Goal: Task Accomplishment & Management: Complete application form

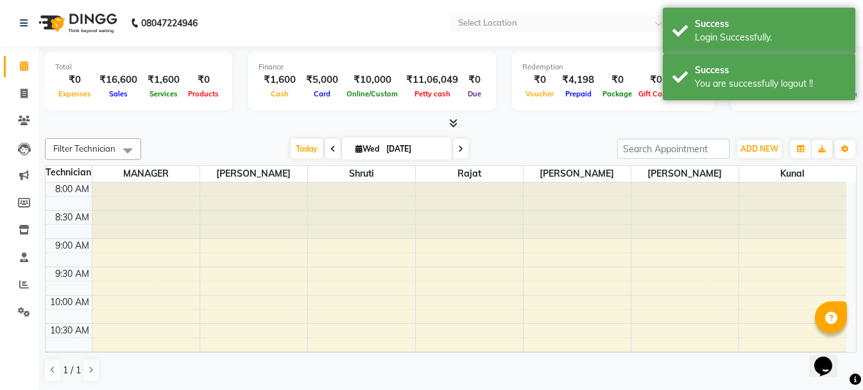
select select "en"
click at [27, 100] on span at bounding box center [24, 94] width 22 height 15
select select "service"
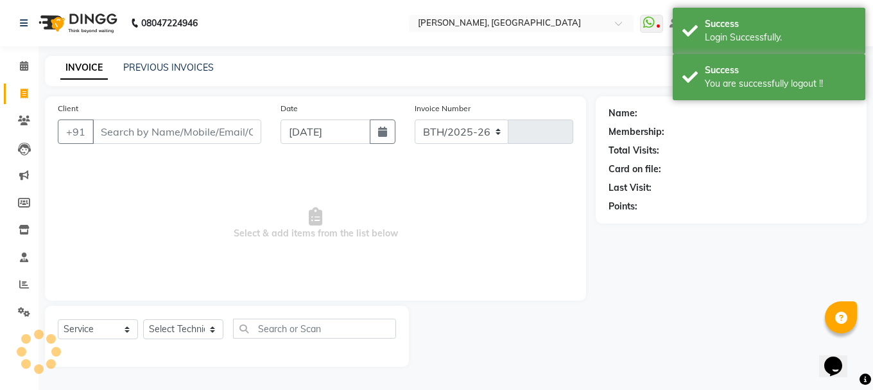
select select "3755"
type input "1016"
click at [157, 69] on link "PREVIOUS INVOICES" at bounding box center [168, 68] width 91 height 12
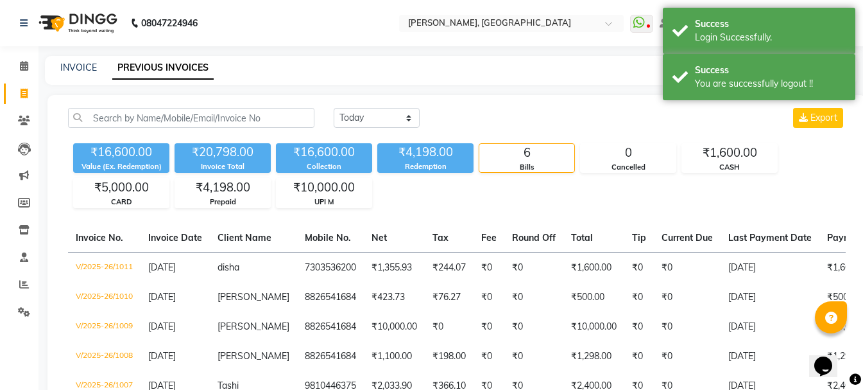
click at [410, 106] on div "[DATE] [DATE] Custom Range Export ₹16,600.00 Value (Ex. Redemption) ₹20,798.00 …" at bounding box center [457, 288] width 819 height 386
click at [399, 113] on select "[DATE] [DATE] Custom Range" at bounding box center [377, 118] width 86 height 20
click at [334, 108] on select "[DATE] [DATE] Custom Range" at bounding box center [377, 118] width 86 height 20
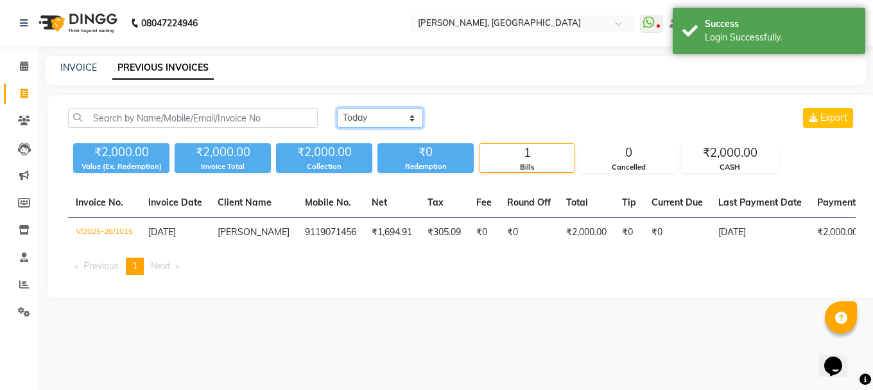
click at [374, 119] on select "[DATE] [DATE] Custom Range" at bounding box center [380, 118] width 86 height 20
click at [337, 108] on select "[DATE] [DATE] Custom Range" at bounding box center [380, 118] width 86 height 20
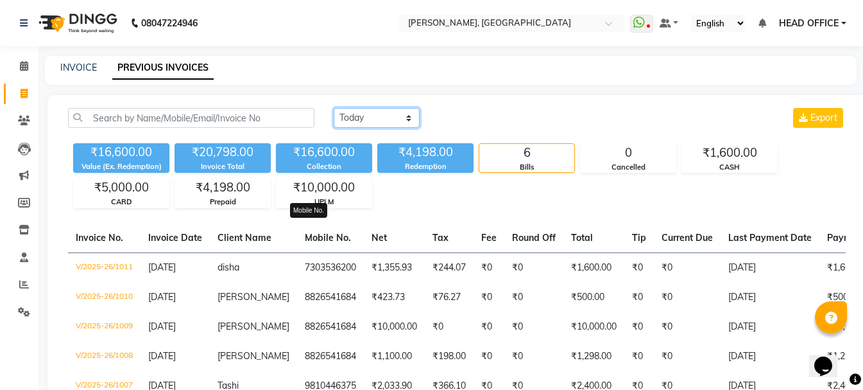
scroll to position [64, 0]
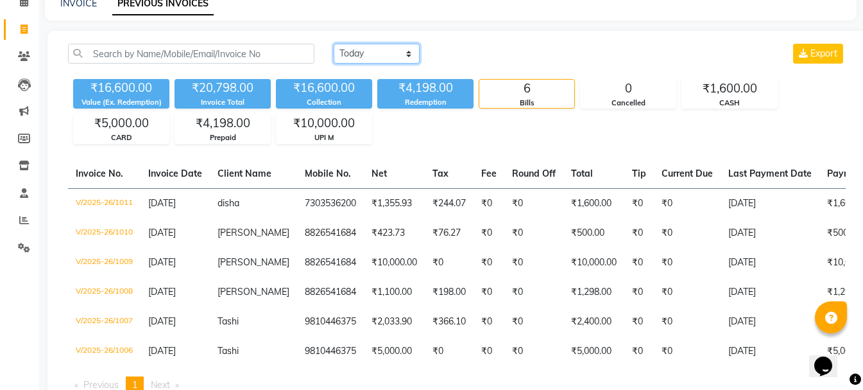
click at [372, 49] on select "[DATE] [DATE] Custom Range" at bounding box center [377, 54] width 86 height 20
select select "[DATE]"
click at [334, 44] on select "[DATE] [DATE] Custom Range" at bounding box center [377, 54] width 86 height 20
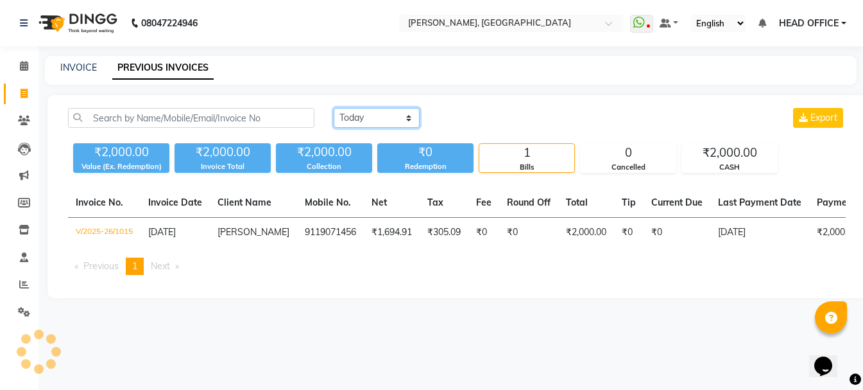
scroll to position [0, 0]
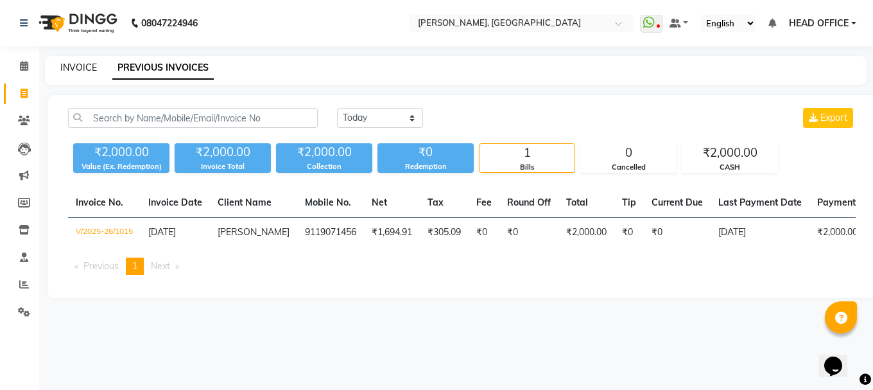
click at [82, 69] on link "INVOICE" at bounding box center [78, 68] width 37 height 12
select select "service"
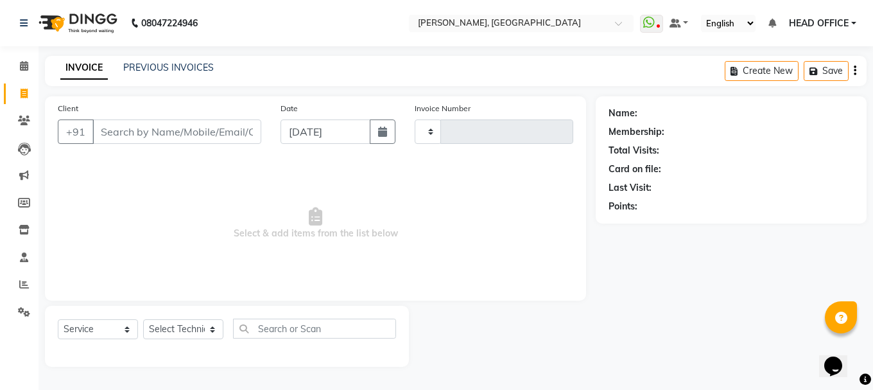
type input "1016"
select select "3755"
click at [379, 135] on icon "button" at bounding box center [382, 131] width 9 height 10
select select "9"
select select "2025"
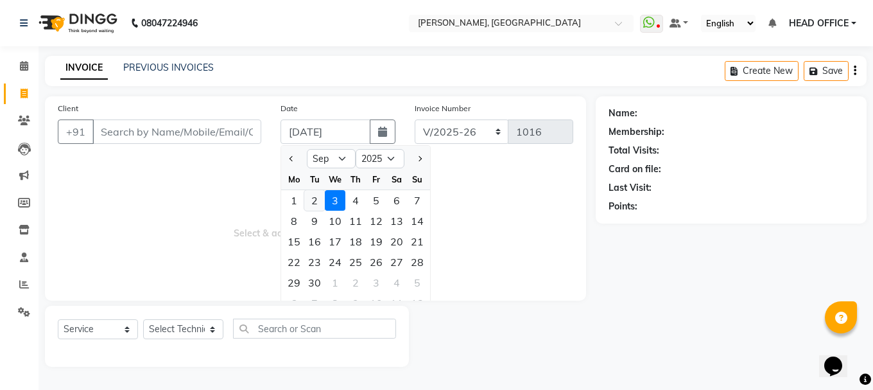
click at [308, 205] on div "2" at bounding box center [314, 200] width 21 height 21
type input "[DATE]"
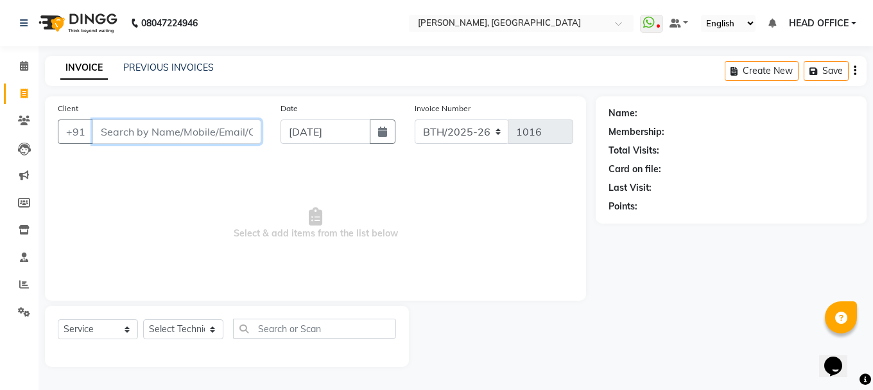
click at [209, 135] on input "Client" at bounding box center [176, 131] width 169 height 24
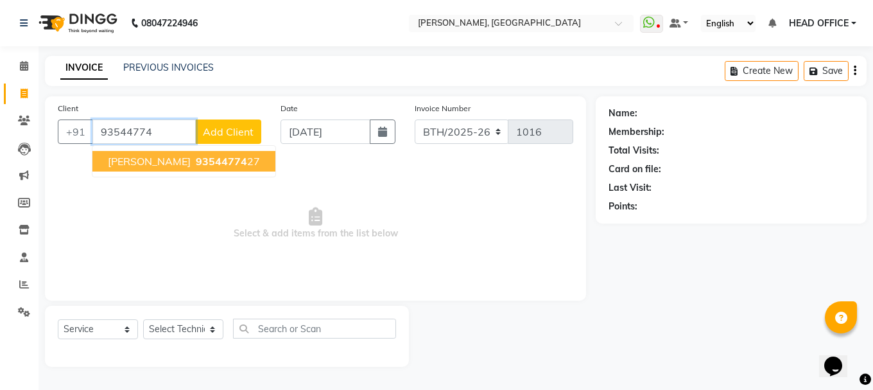
click at [196, 164] on span "93544774" at bounding box center [221, 161] width 51 height 13
type input "9354477427"
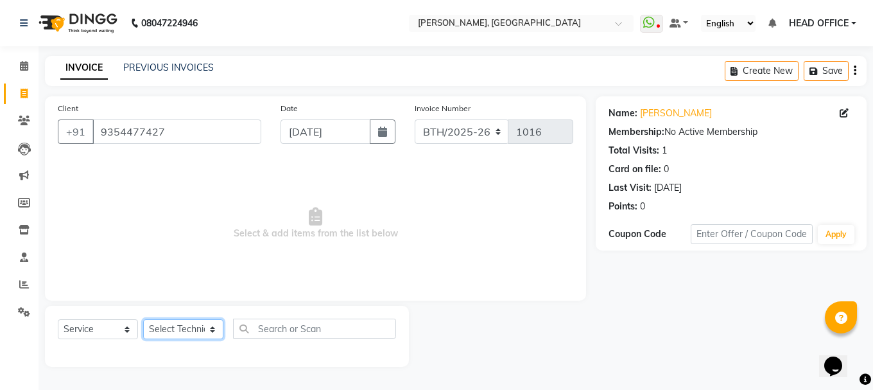
click at [191, 333] on select "Select Technician [PERSON_NAME] MANAGER rajat [PERSON_NAME]" at bounding box center [183, 329] width 80 height 20
select select "80823"
click at [143, 319] on select "Select Technician [PERSON_NAME] MANAGER rajat [PERSON_NAME]" at bounding box center [183, 329] width 80 height 20
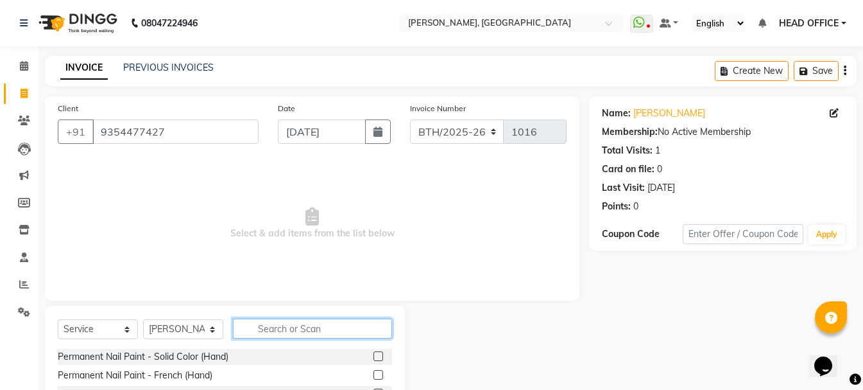
click at [275, 329] on input "text" at bounding box center [312, 328] width 159 height 20
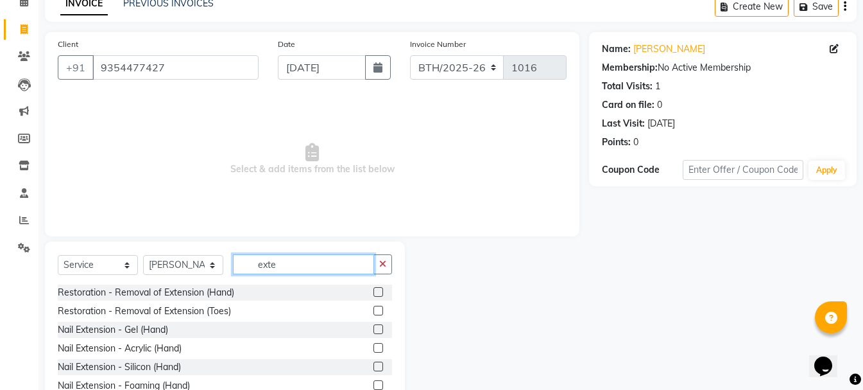
type input "exte"
click at [374, 333] on label at bounding box center [379, 329] width 10 height 10
click at [374, 333] on input "checkbox" at bounding box center [378, 329] width 8 height 8
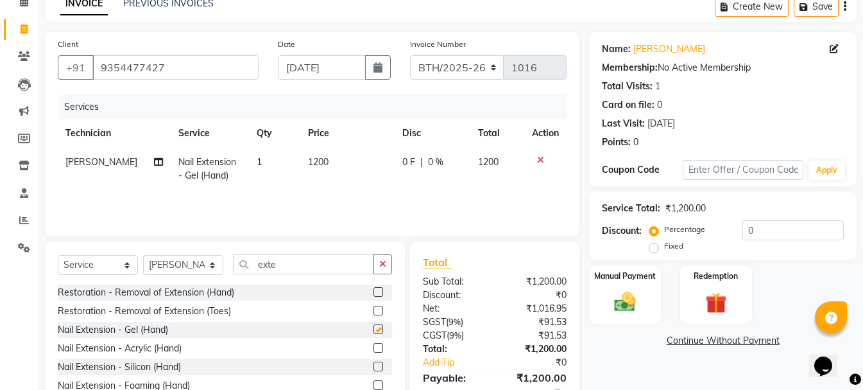
checkbox input "false"
click at [379, 269] on button "button" at bounding box center [383, 264] width 19 height 20
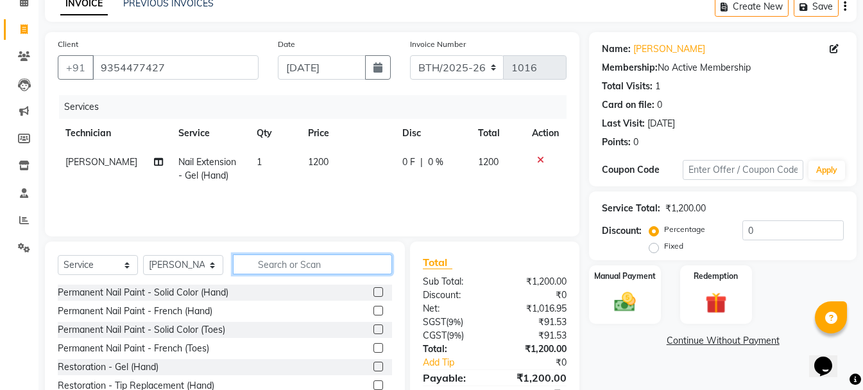
click at [341, 266] on input "text" at bounding box center [312, 264] width 159 height 20
type input "colo"
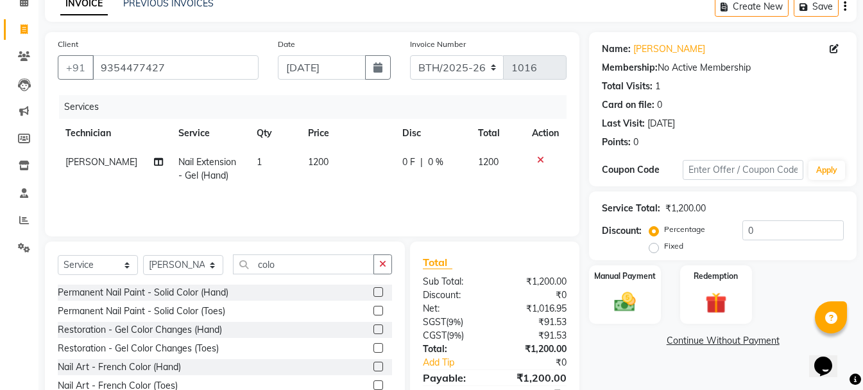
click at [374, 291] on label at bounding box center [379, 292] width 10 height 10
click at [374, 291] on input "checkbox" at bounding box center [378, 292] width 8 height 8
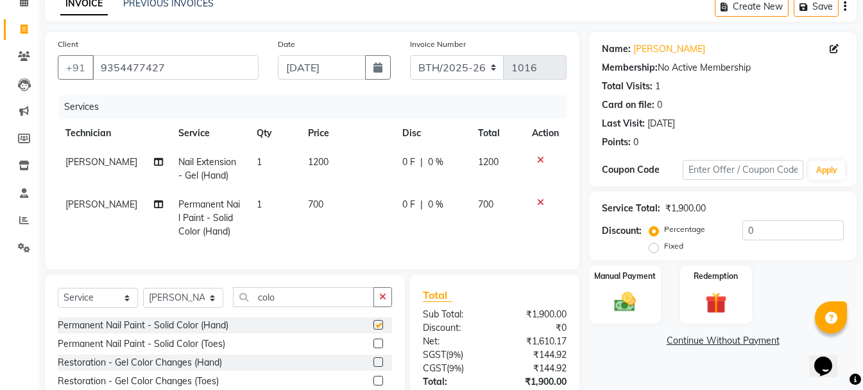
checkbox input "false"
drag, startPoint x: 315, startPoint y: 163, endPoint x: 299, endPoint y: 164, distance: 16.7
click at [300, 164] on td "1200" at bounding box center [347, 169] width 94 height 42
select select "80823"
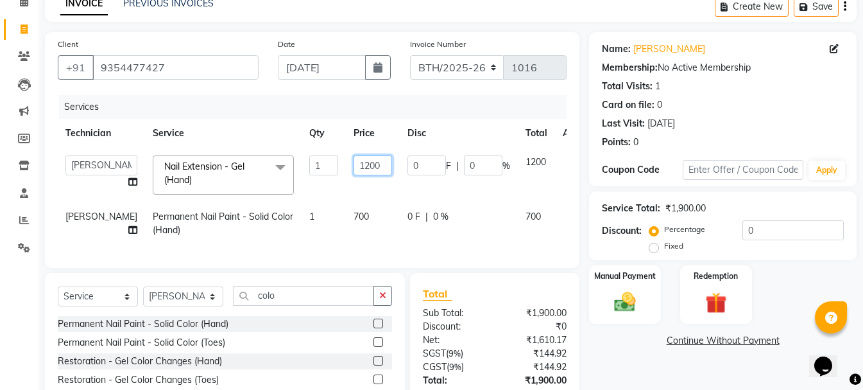
drag, startPoint x: 342, startPoint y: 166, endPoint x: 326, endPoint y: 166, distance: 15.4
click at [346, 166] on td "1200" at bounding box center [373, 175] width 54 height 55
type input "900"
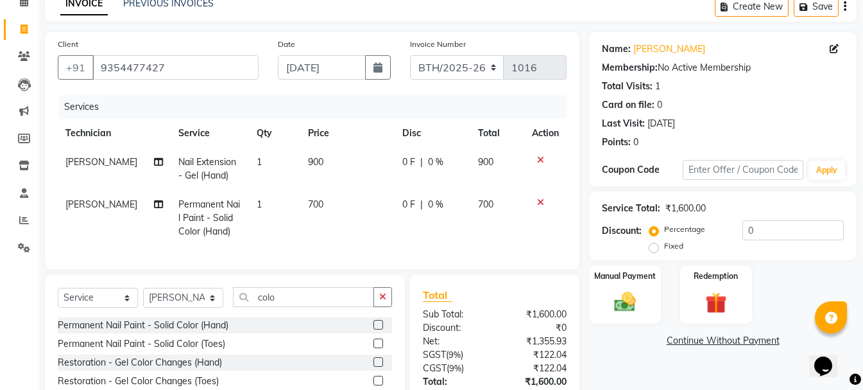
click at [342, 212] on td "700" at bounding box center [347, 218] width 94 height 56
select select "80823"
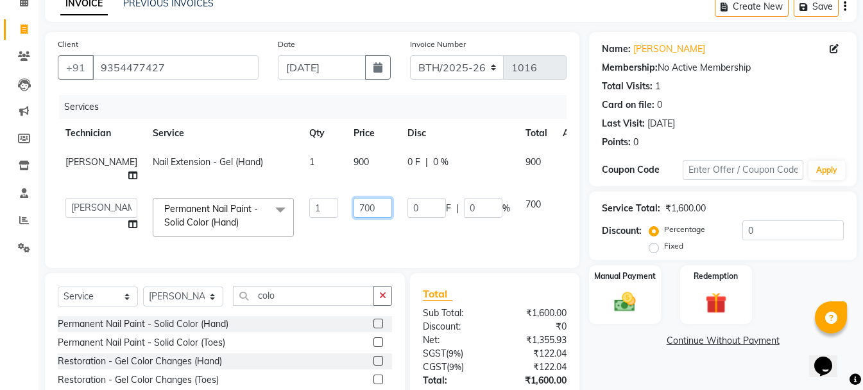
drag, startPoint x: 336, startPoint y: 198, endPoint x: 329, endPoint y: 197, distance: 6.5
click at [354, 200] on input "700" at bounding box center [373, 208] width 39 height 20
type input "500"
click at [354, 207] on td "500" at bounding box center [373, 217] width 54 height 55
select select "80823"
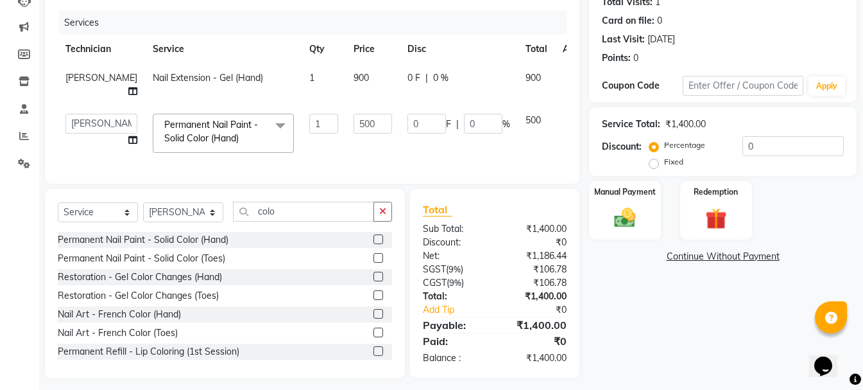
scroll to position [152, 0]
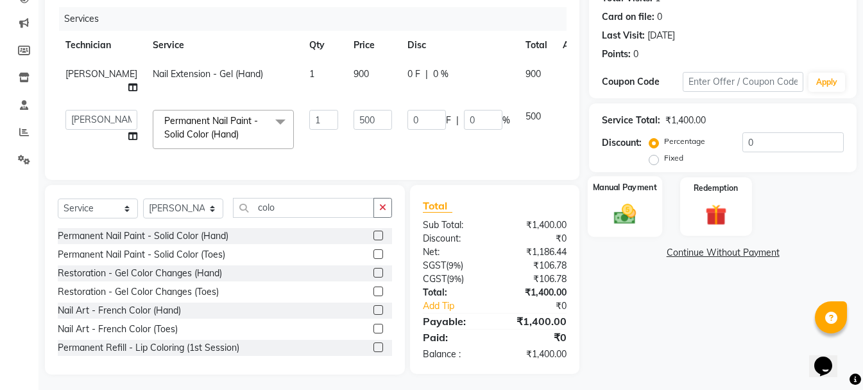
click at [624, 225] on img at bounding box center [625, 214] width 36 height 26
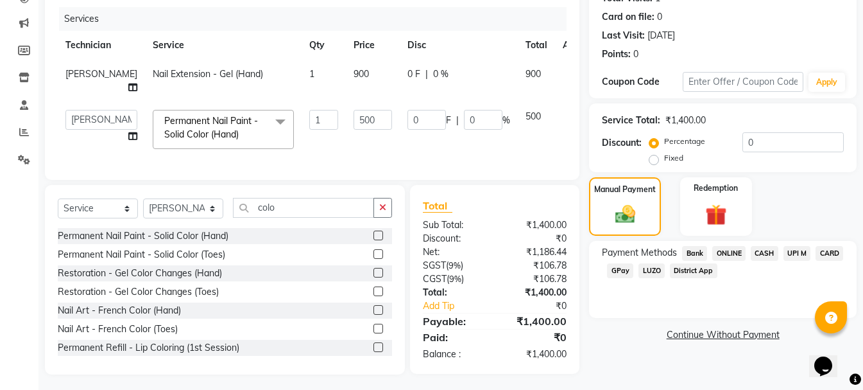
click at [795, 254] on span "UPI M" at bounding box center [798, 253] width 28 height 15
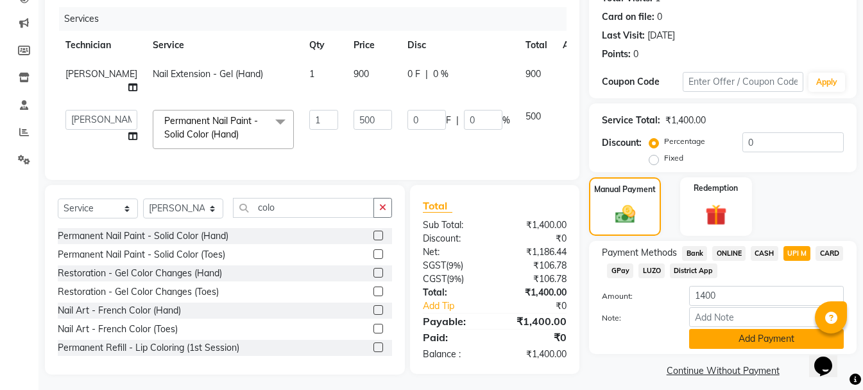
click at [736, 343] on button "Add Payment" at bounding box center [767, 339] width 155 height 20
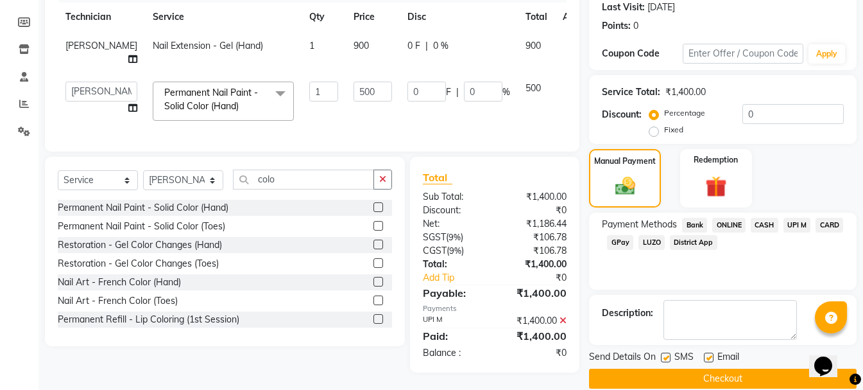
scroll to position [198, 0]
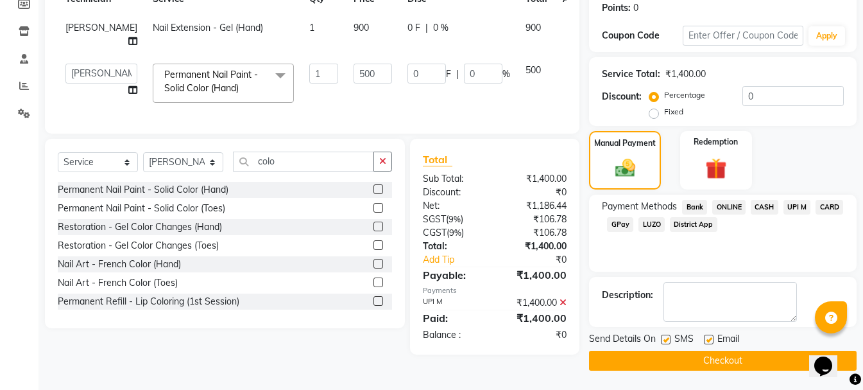
click at [644, 354] on button "Checkout" at bounding box center [723, 361] width 268 height 20
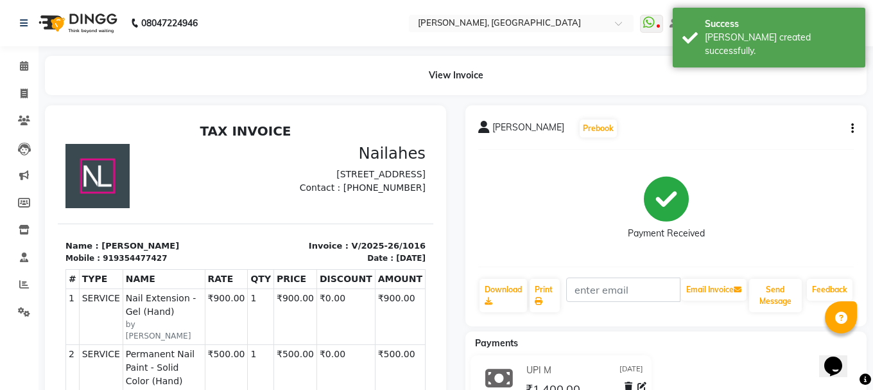
select select "service"
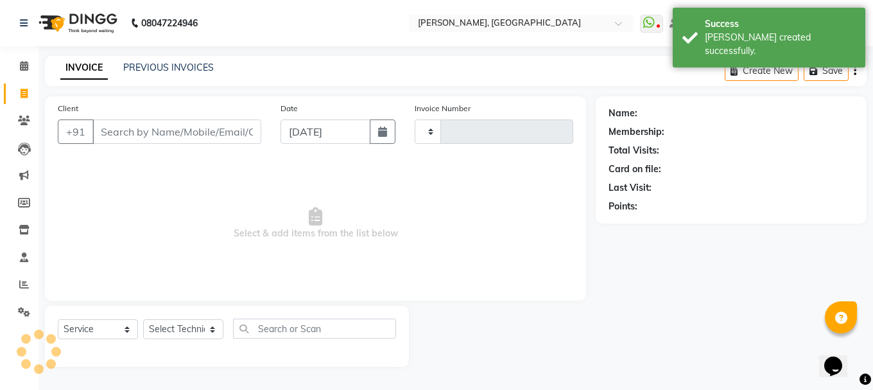
type input "1017"
select select "3755"
click at [385, 140] on button "button" at bounding box center [383, 131] width 26 height 24
select select "9"
select select "2025"
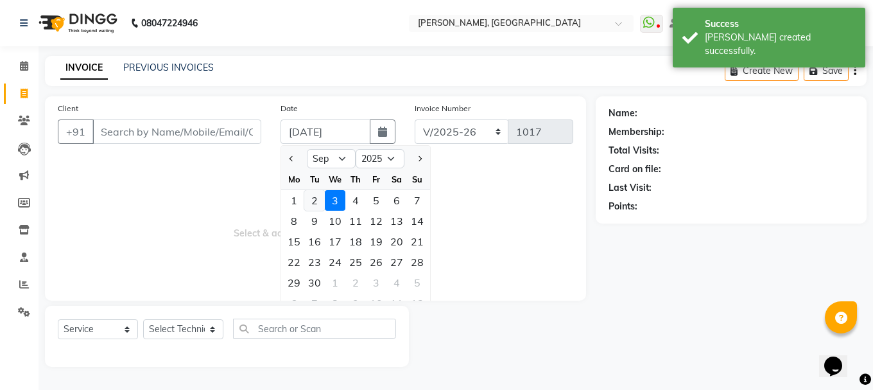
click at [311, 198] on div "2" at bounding box center [314, 200] width 21 height 21
type input "[DATE]"
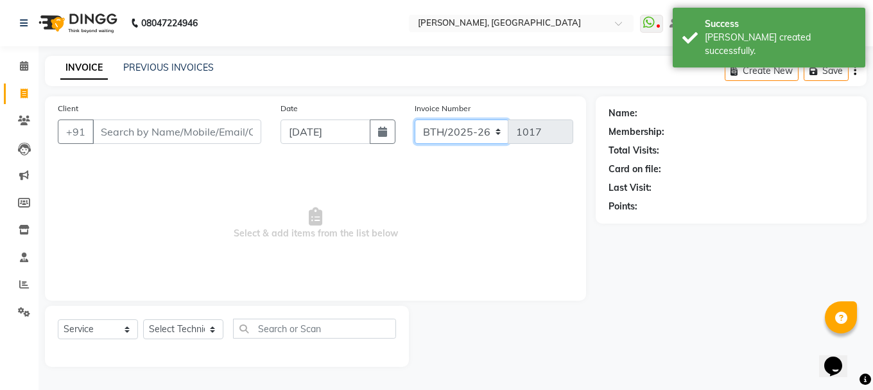
click at [502, 139] on select "BTH/2025-26 RED/2025-26 V/2025 V/2025-26" at bounding box center [462, 131] width 94 height 24
select select "3755"
click at [415, 119] on select "BTH/2025-26 RED/2025-26 V/2025 V/2025-26" at bounding box center [462, 131] width 94 height 24
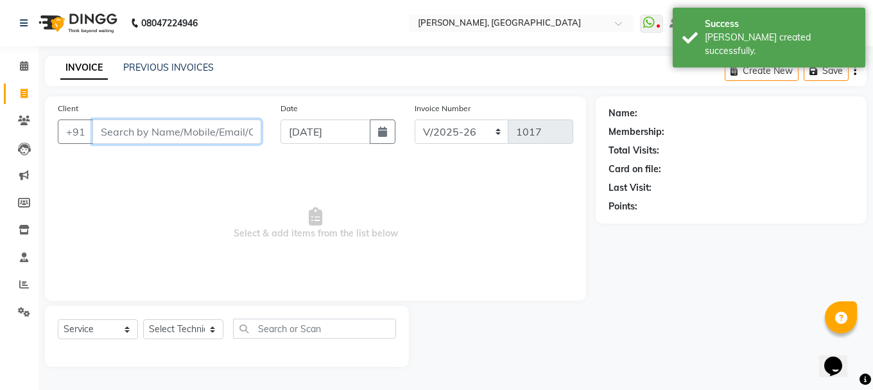
click at [206, 135] on input "Client" at bounding box center [176, 131] width 169 height 24
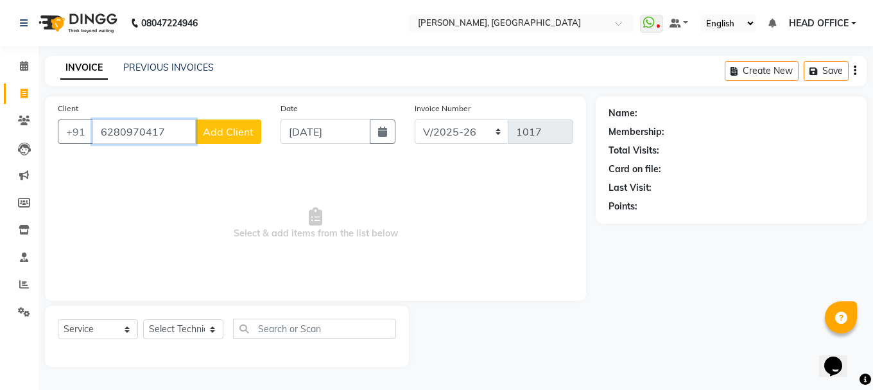
type input "6280970417"
click at [206, 135] on span "Add Client" at bounding box center [228, 131] width 51 height 13
select select "21"
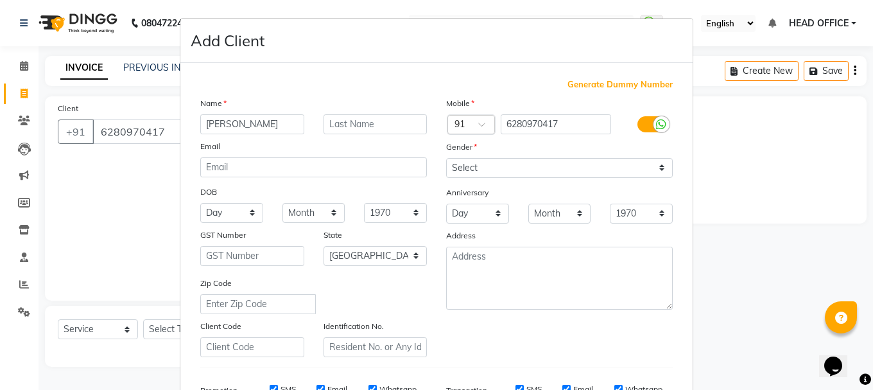
type input "[PERSON_NAME]"
click at [509, 161] on select "Select [DEMOGRAPHIC_DATA] [DEMOGRAPHIC_DATA] Other Prefer Not To Say" at bounding box center [559, 168] width 227 height 20
select select "[DEMOGRAPHIC_DATA]"
click at [446, 158] on select "Select [DEMOGRAPHIC_DATA] [DEMOGRAPHIC_DATA] Other Prefer Not To Say" at bounding box center [559, 168] width 227 height 20
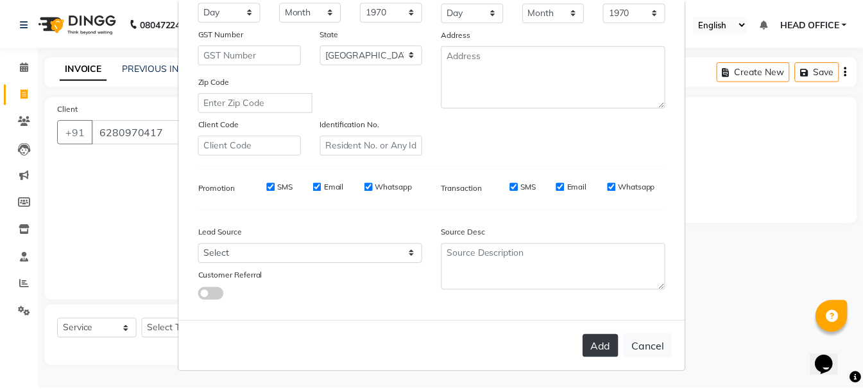
scroll to position [203, 0]
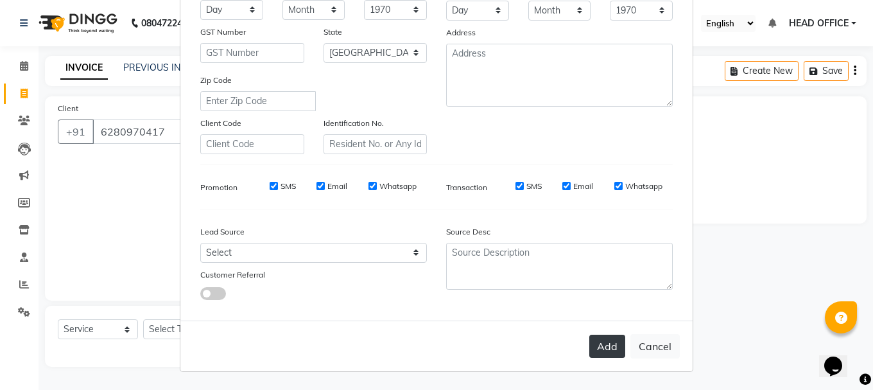
click at [598, 342] on button "Add" at bounding box center [607, 345] width 36 height 23
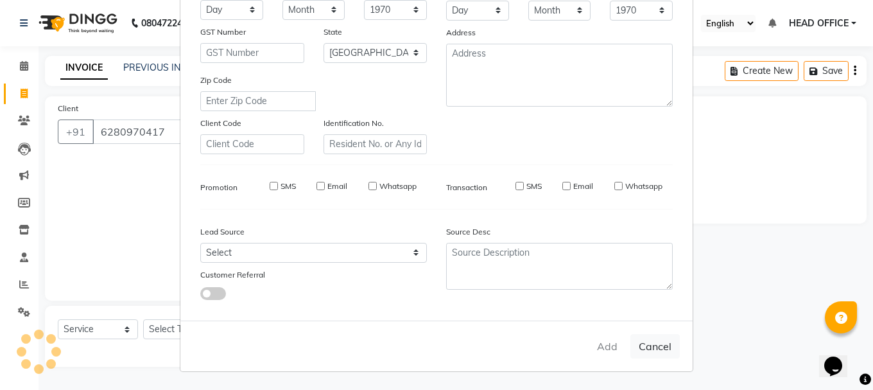
select select
select select "null"
select select
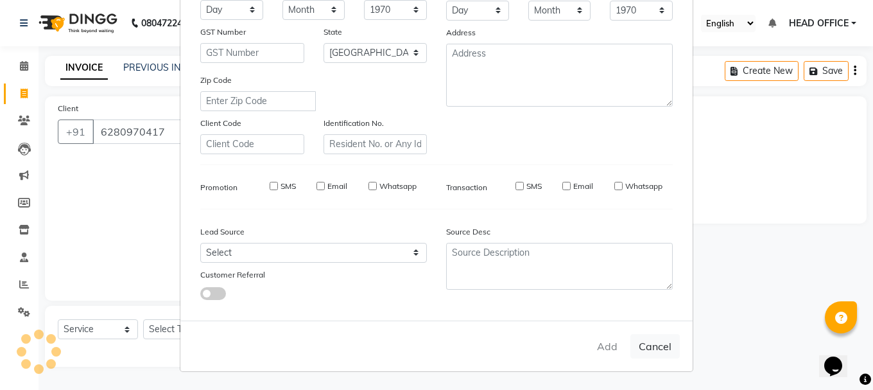
select select
checkbox input "false"
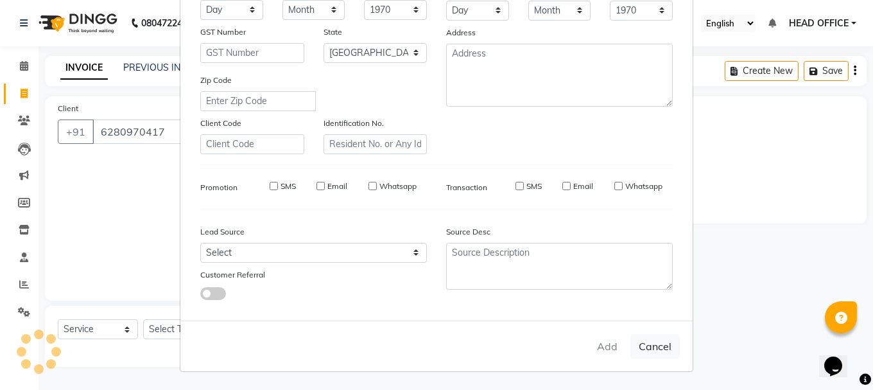
checkbox input "false"
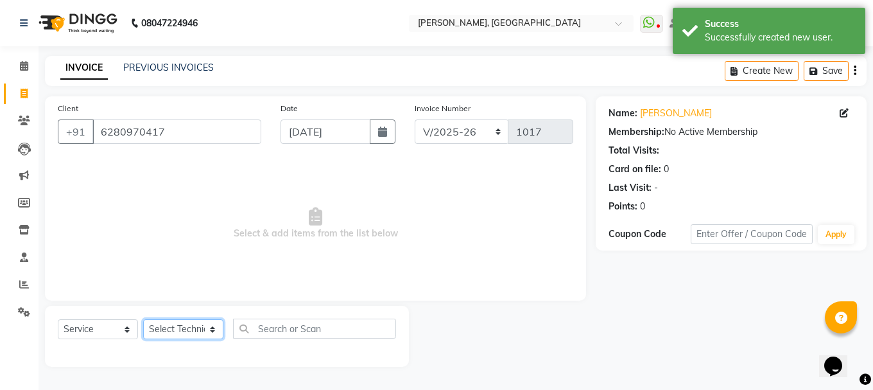
click at [187, 327] on select "Select Technician [PERSON_NAME] MANAGER rajat [PERSON_NAME]" at bounding box center [183, 329] width 80 height 20
select select "90321"
click at [143, 319] on select "Select Technician [PERSON_NAME] MANAGER rajat [PERSON_NAME]" at bounding box center [183, 329] width 80 height 20
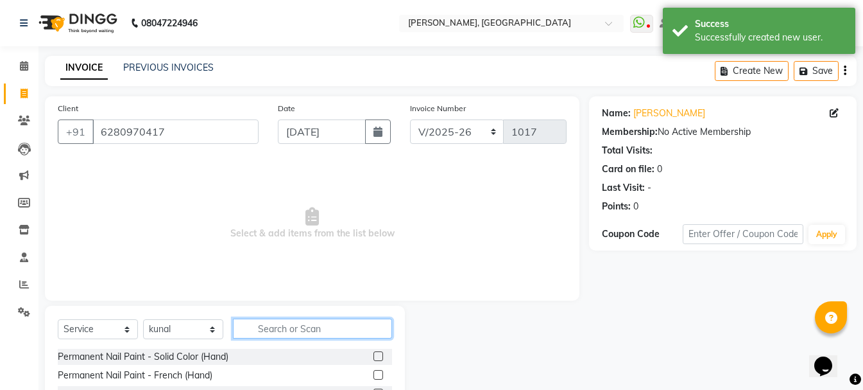
click at [290, 325] on input "text" at bounding box center [312, 328] width 159 height 20
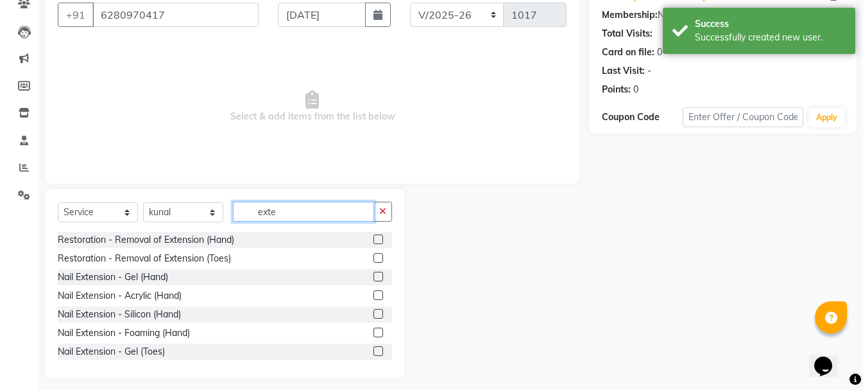
scroll to position [125, 0]
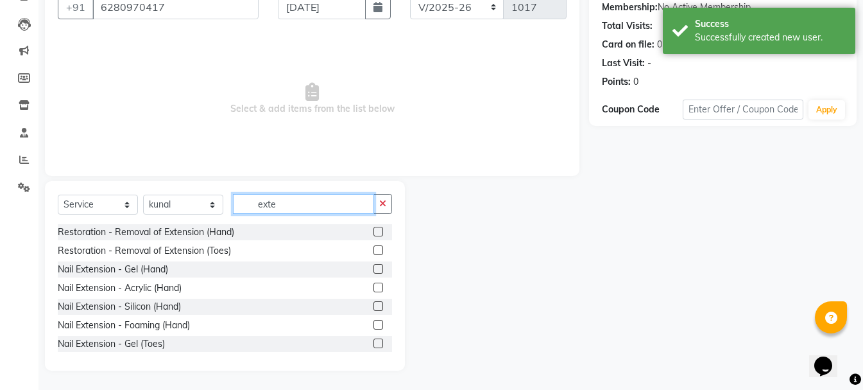
type input "exte"
click at [374, 268] on label at bounding box center [379, 269] width 10 height 10
click at [374, 268] on input "checkbox" at bounding box center [378, 269] width 8 height 8
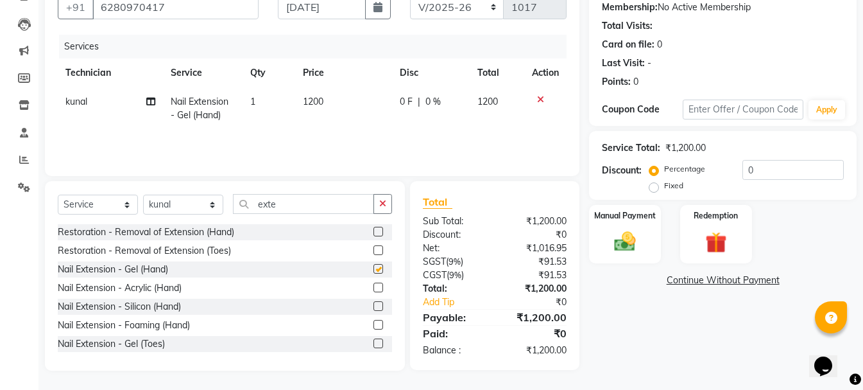
checkbox input "false"
drag, startPoint x: 306, startPoint y: 204, endPoint x: 248, endPoint y: 203, distance: 57.2
click at [248, 203] on input "exte" at bounding box center [303, 204] width 141 height 20
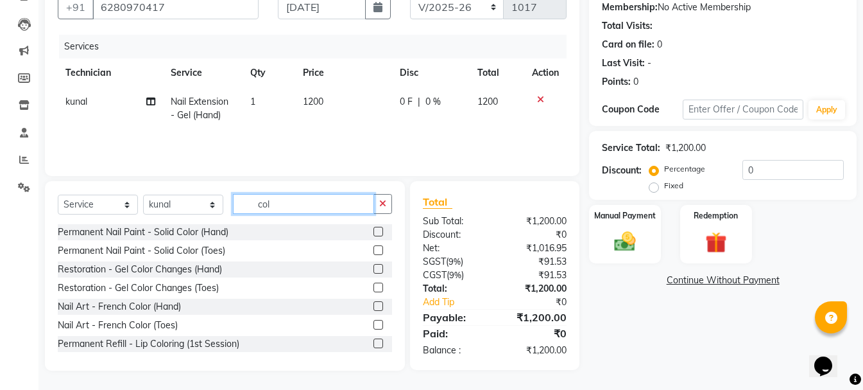
type input "col"
click at [374, 228] on label at bounding box center [379, 232] width 10 height 10
click at [374, 228] on input "checkbox" at bounding box center [378, 232] width 8 height 8
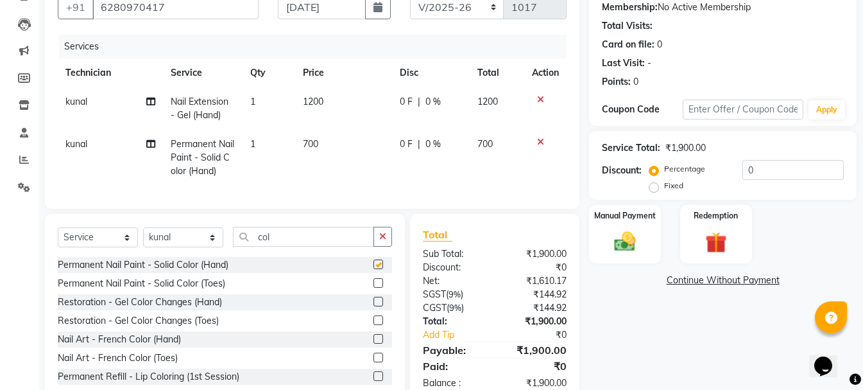
checkbox input "false"
click at [317, 105] on span "1200" at bounding box center [313, 102] width 21 height 12
select select "90321"
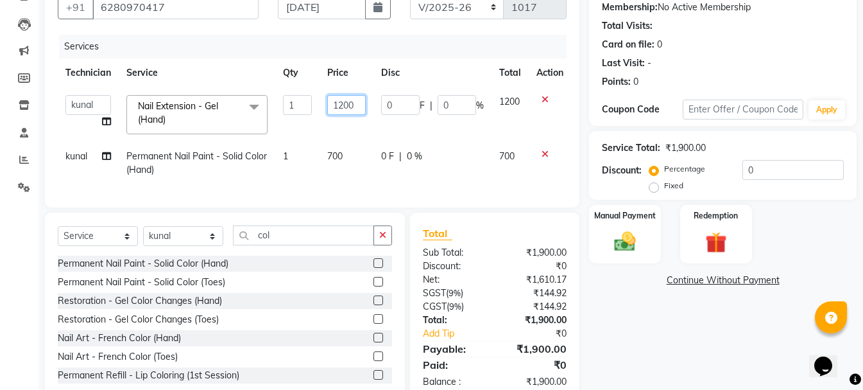
drag, startPoint x: 342, startPoint y: 104, endPoint x: 328, endPoint y: 104, distance: 13.5
click at [328, 104] on input "1200" at bounding box center [346, 105] width 39 height 20
type input "900"
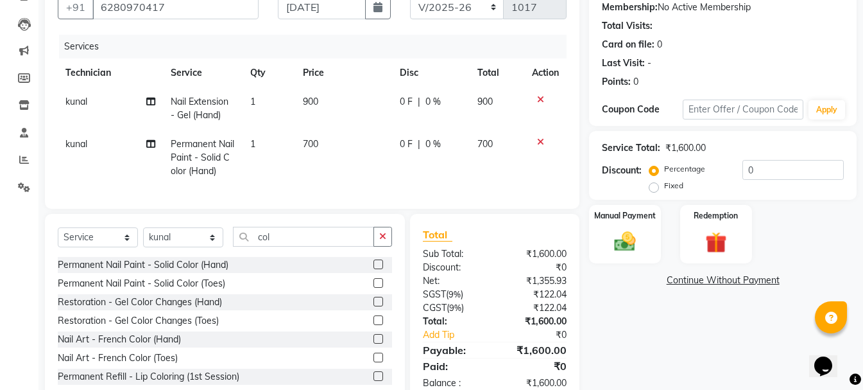
click at [333, 153] on td "700" at bounding box center [343, 158] width 97 height 56
select select "90321"
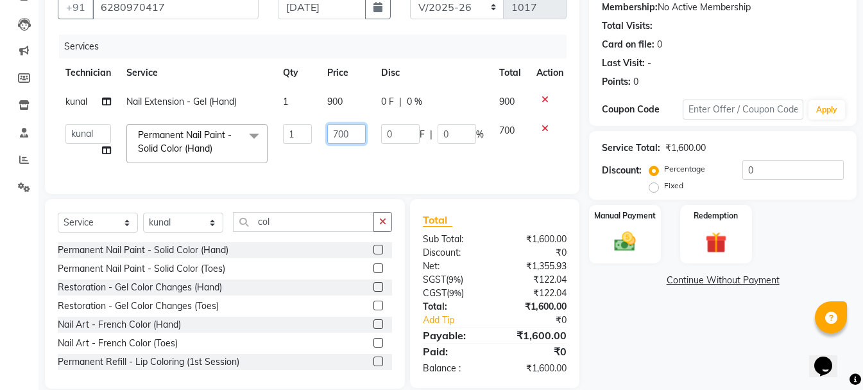
click at [332, 131] on input "700" at bounding box center [346, 134] width 39 height 20
type input "500"
click at [352, 159] on td "500" at bounding box center [347, 143] width 54 height 55
select select "90321"
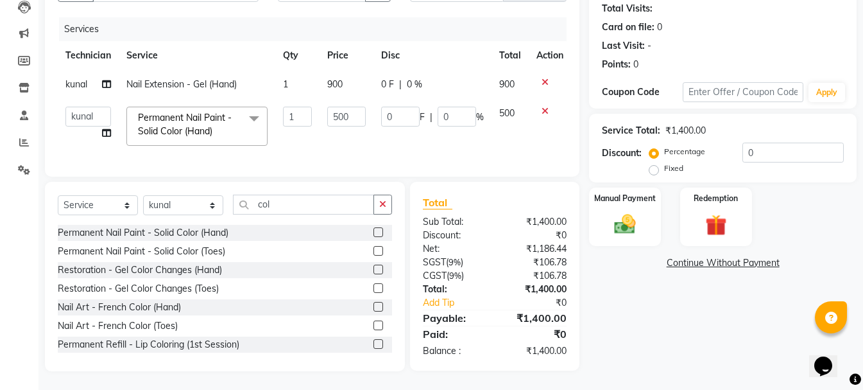
scroll to position [152, 0]
click at [634, 219] on img at bounding box center [625, 224] width 36 height 26
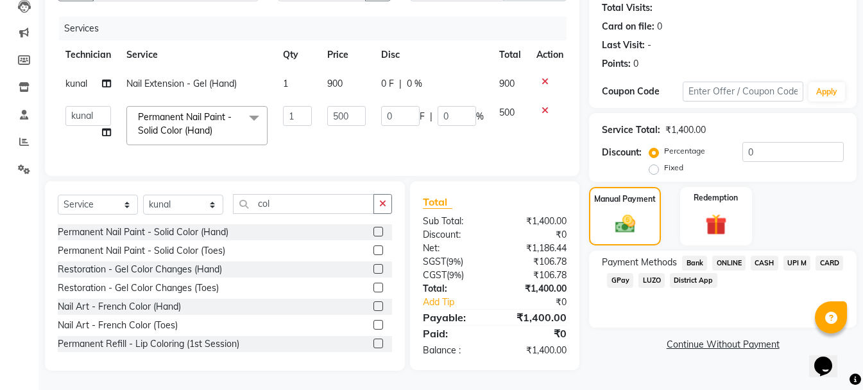
click at [798, 256] on span "UPI M" at bounding box center [798, 263] width 28 height 15
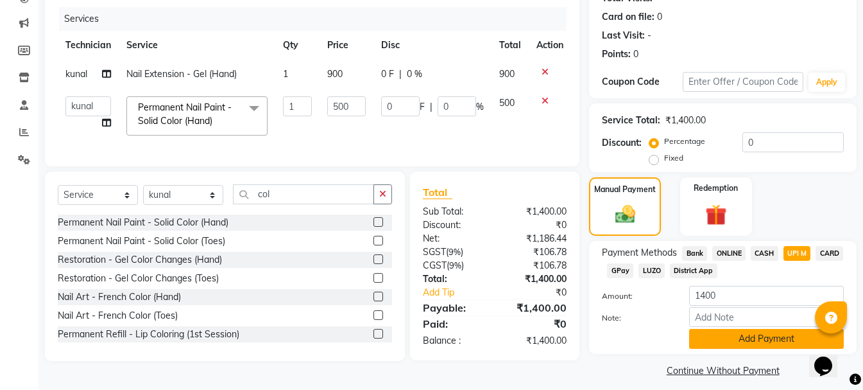
click at [747, 340] on button "Add Payment" at bounding box center [767, 339] width 155 height 20
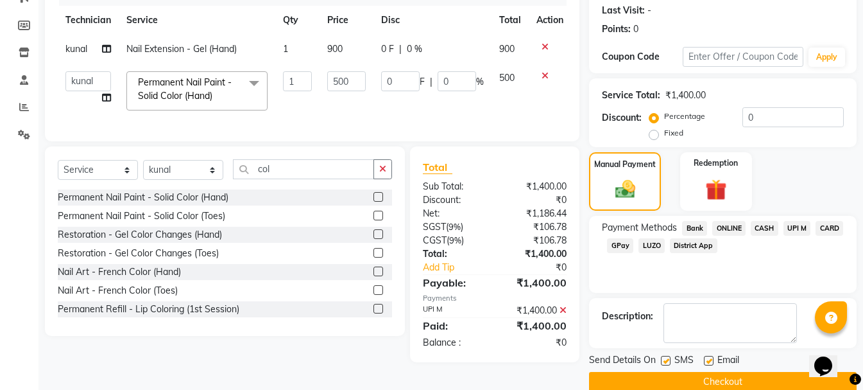
scroll to position [198, 0]
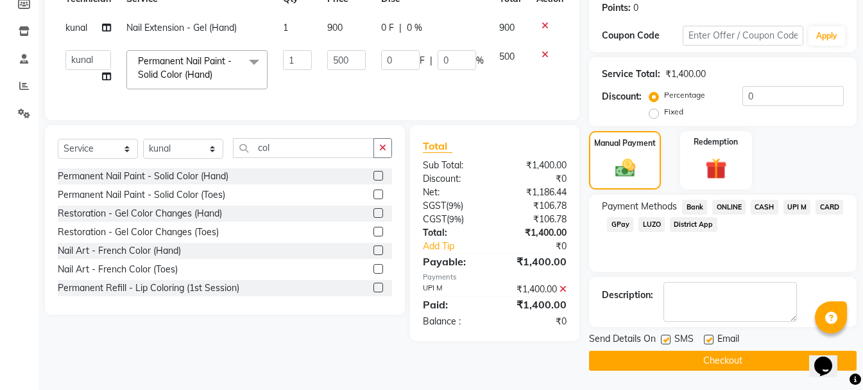
click at [688, 361] on button "Checkout" at bounding box center [723, 361] width 268 height 20
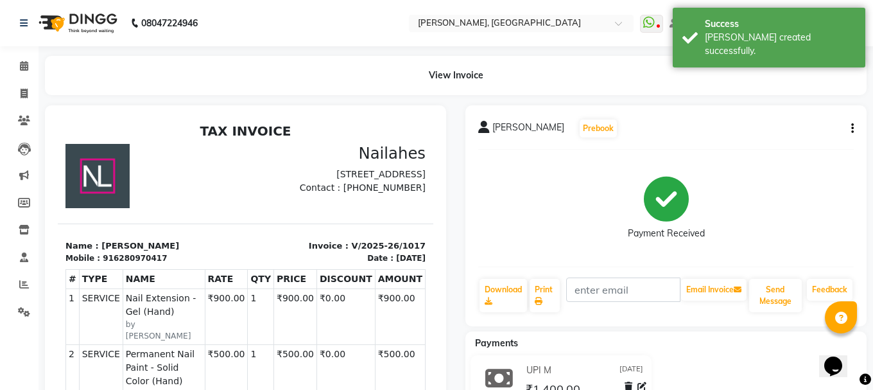
select select "service"
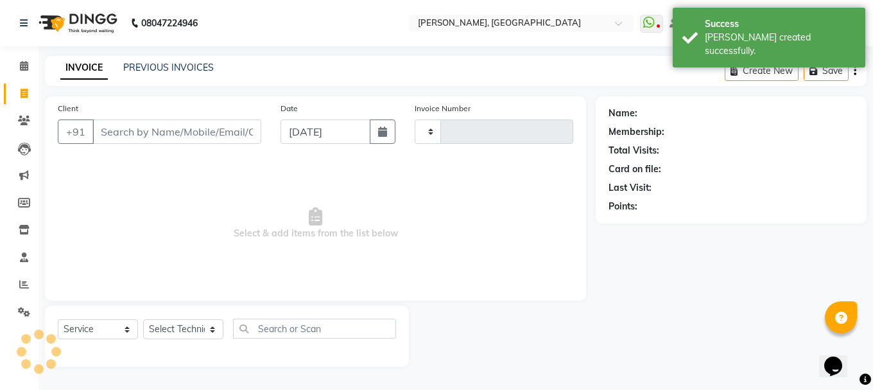
type input "1018"
select select "3755"
click at [377, 141] on button "button" at bounding box center [383, 131] width 26 height 24
select select "9"
select select "2025"
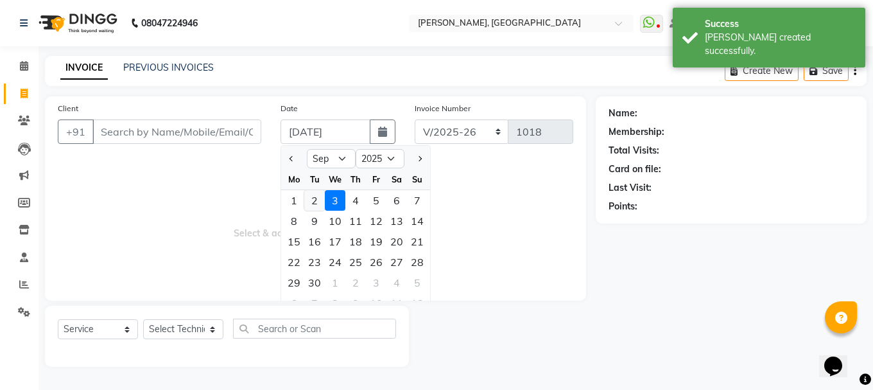
click at [315, 197] on div "2" at bounding box center [314, 200] width 21 height 21
type input "[DATE]"
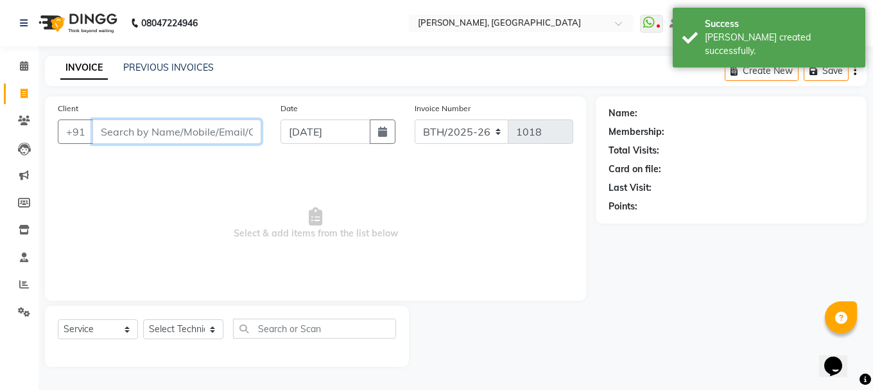
click at [223, 132] on input "Client" at bounding box center [176, 131] width 169 height 24
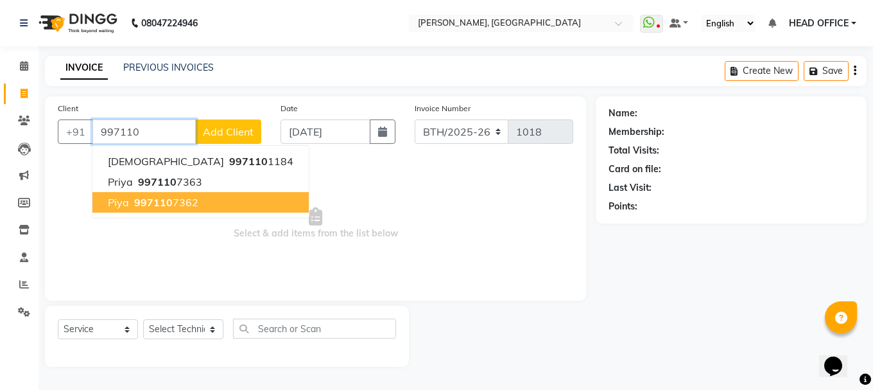
click at [195, 206] on ngb-highlight "997110 7362" at bounding box center [165, 202] width 67 height 13
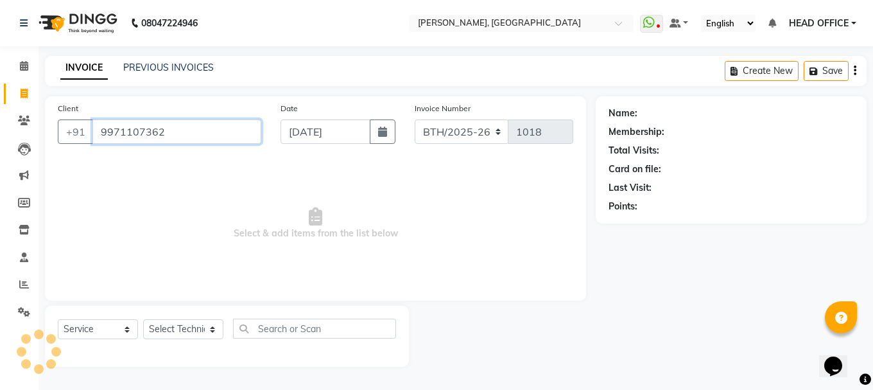
type input "9971107362"
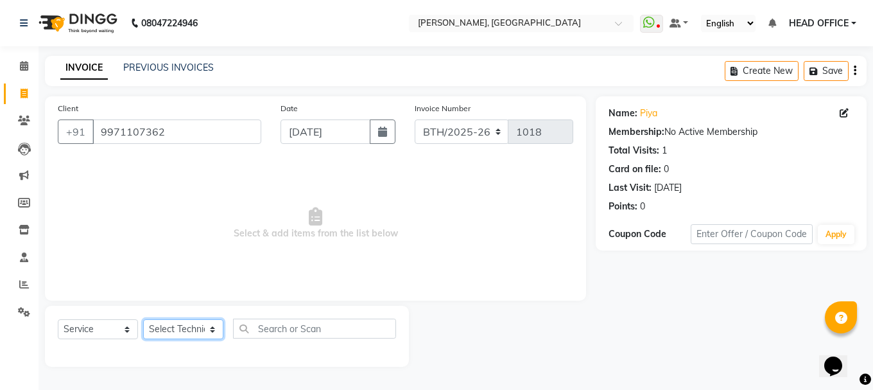
click at [187, 329] on select "Select Technician [PERSON_NAME] MANAGER rajat [PERSON_NAME]" at bounding box center [183, 329] width 80 height 20
select select "80823"
click at [143, 319] on select "Select Technician [PERSON_NAME] MANAGER rajat [PERSON_NAME]" at bounding box center [183, 329] width 80 height 20
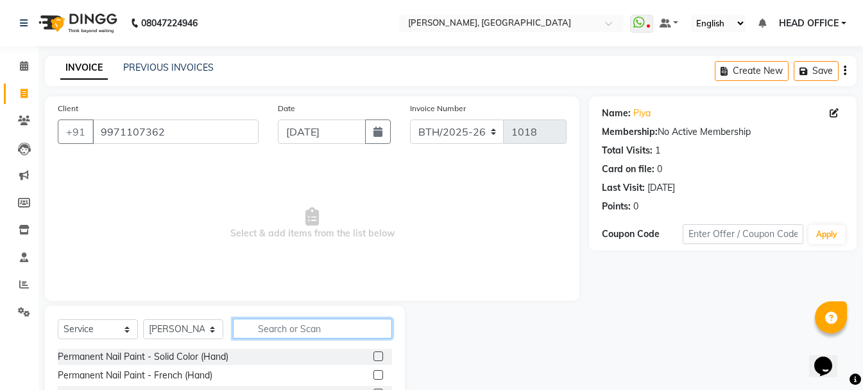
click at [266, 328] on input "text" at bounding box center [312, 328] width 159 height 20
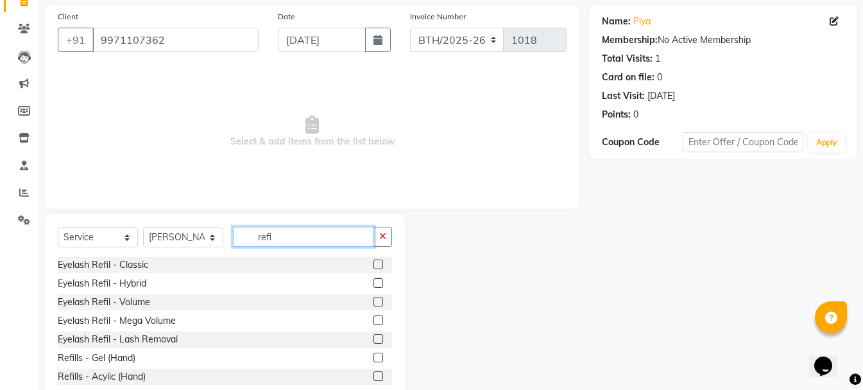
scroll to position [125, 0]
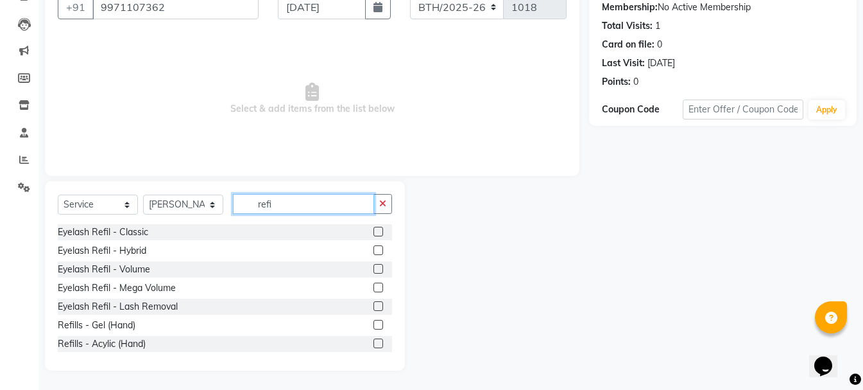
type input "refi"
click at [374, 326] on label at bounding box center [379, 325] width 10 height 10
click at [374, 326] on input "checkbox" at bounding box center [378, 325] width 8 height 8
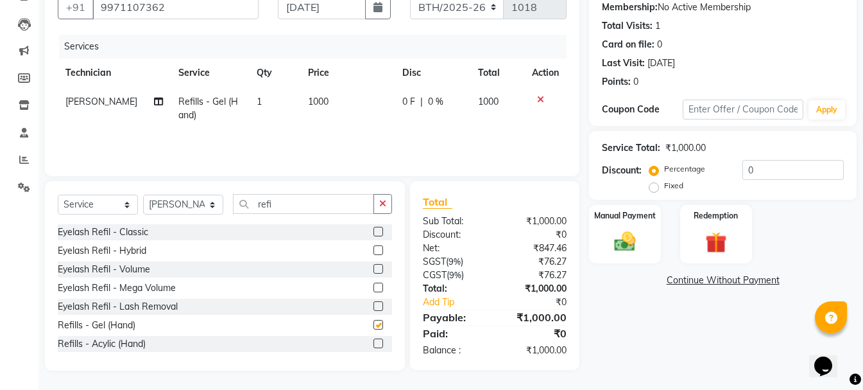
checkbox input "false"
click at [384, 202] on icon "button" at bounding box center [382, 203] width 7 height 9
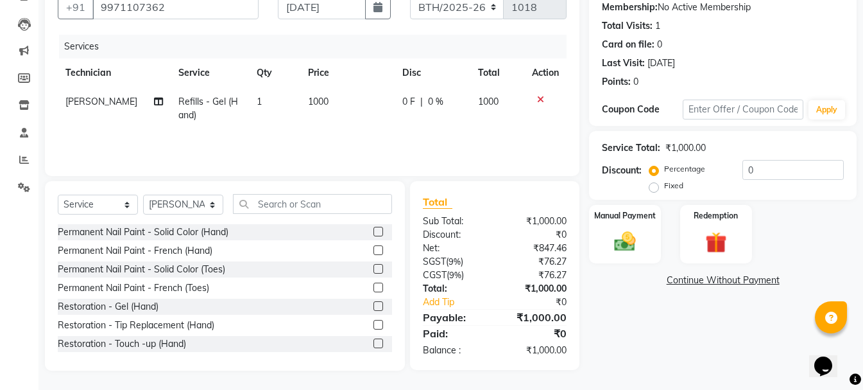
click at [374, 233] on label at bounding box center [379, 232] width 10 height 10
click at [374, 233] on input "checkbox" at bounding box center [378, 232] width 8 height 8
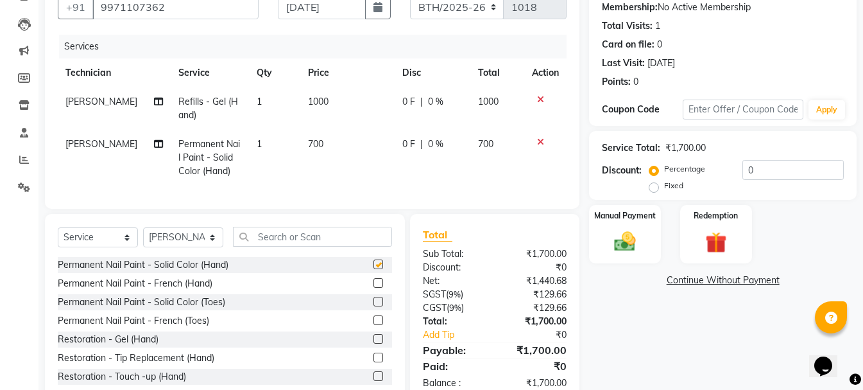
checkbox input "false"
click at [299, 247] on input "text" at bounding box center [312, 237] width 159 height 20
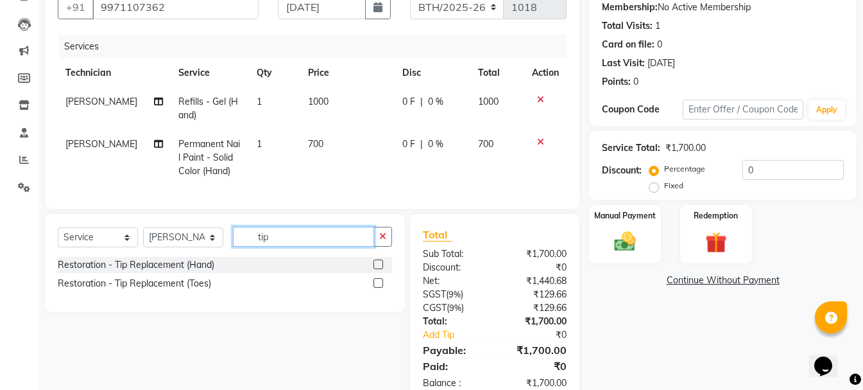
type input "tip"
click at [375, 267] on div at bounding box center [383, 265] width 19 height 16
click at [379, 269] on label at bounding box center [379, 264] width 10 height 10
click at [379, 269] on input "checkbox" at bounding box center [378, 265] width 8 height 8
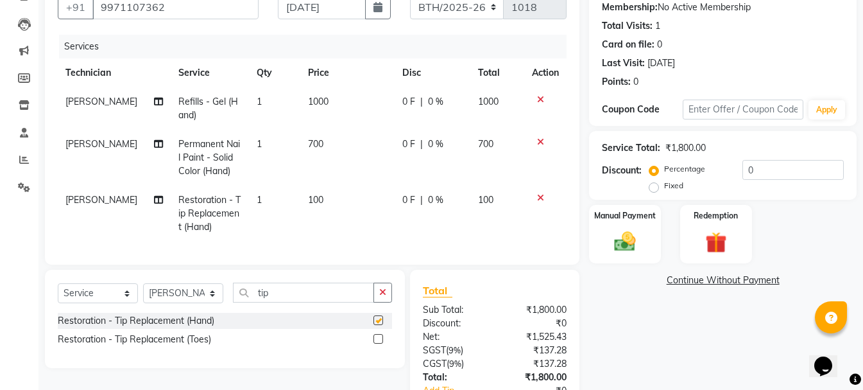
checkbox input "false"
click at [320, 194] on td "100" at bounding box center [347, 214] width 94 height 56
select select "80823"
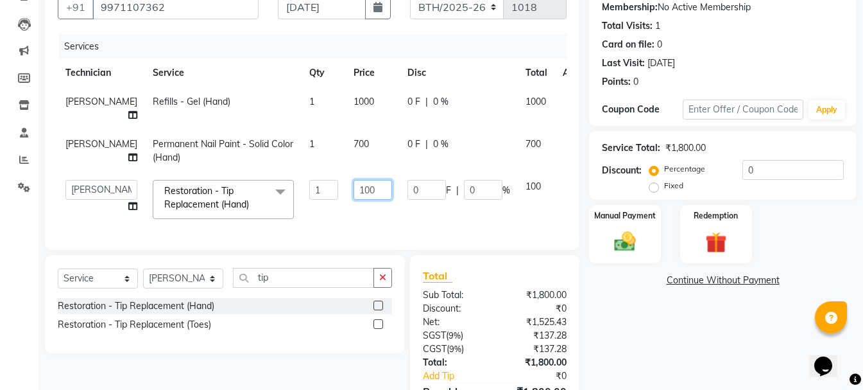
click at [354, 180] on input "100" at bounding box center [373, 190] width 39 height 20
type input "150"
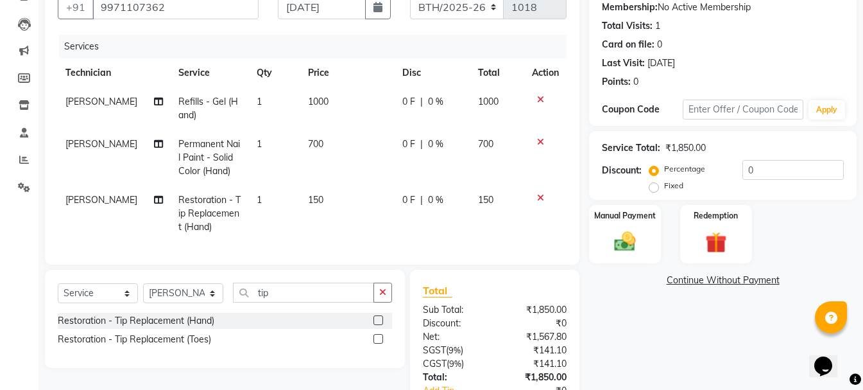
click at [355, 120] on tbody "[PERSON_NAME] Refills - Gel (Hand) 1 1000 0 F | 0 % 1000 [PERSON_NAME] Permanen…" at bounding box center [312, 164] width 509 height 154
click at [326, 103] on td "1000" at bounding box center [347, 108] width 94 height 42
select select "80823"
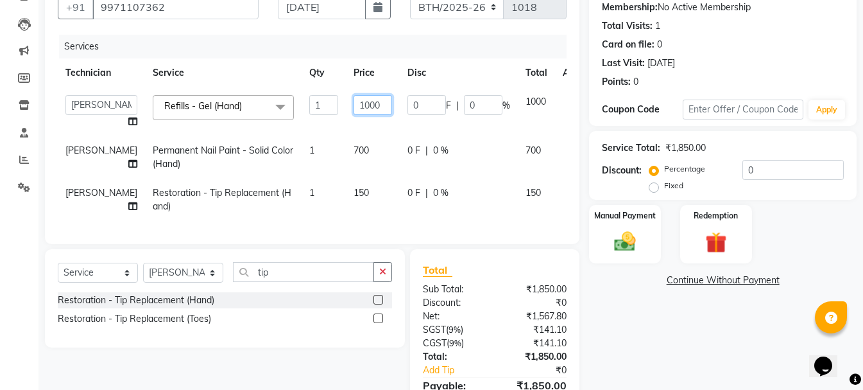
drag, startPoint x: 343, startPoint y: 106, endPoint x: 331, endPoint y: 105, distance: 11.6
click at [354, 105] on input "1000" at bounding box center [373, 105] width 39 height 20
type input "900"
click at [346, 157] on td "700" at bounding box center [373, 157] width 54 height 42
select select "80823"
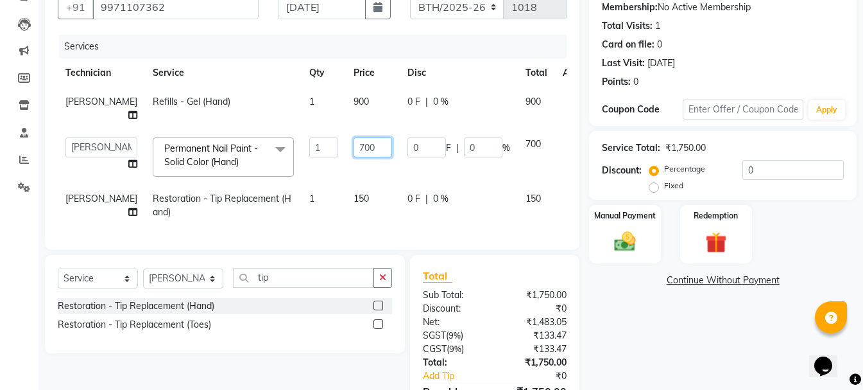
drag, startPoint x: 336, startPoint y: 138, endPoint x: 327, endPoint y: 136, distance: 8.6
click at [354, 137] on input "700" at bounding box center [373, 147] width 39 height 20
type input "500"
click at [405, 214] on div "Services Technician Service Qty Price Disc Total Action [PERSON_NAME] Refills -…" at bounding box center [312, 136] width 509 height 202
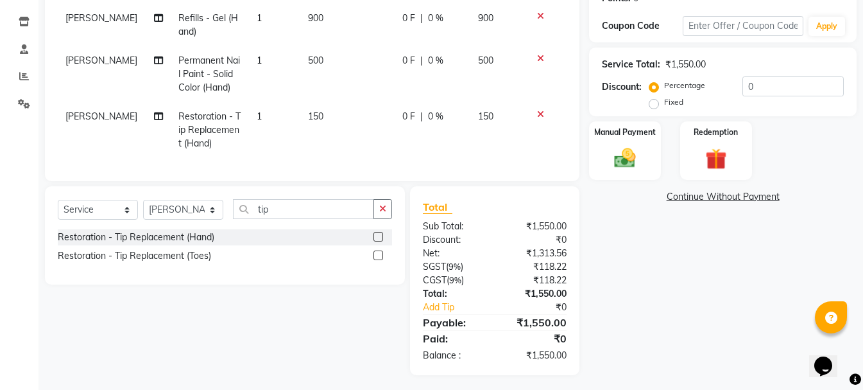
scroll to position [222, 0]
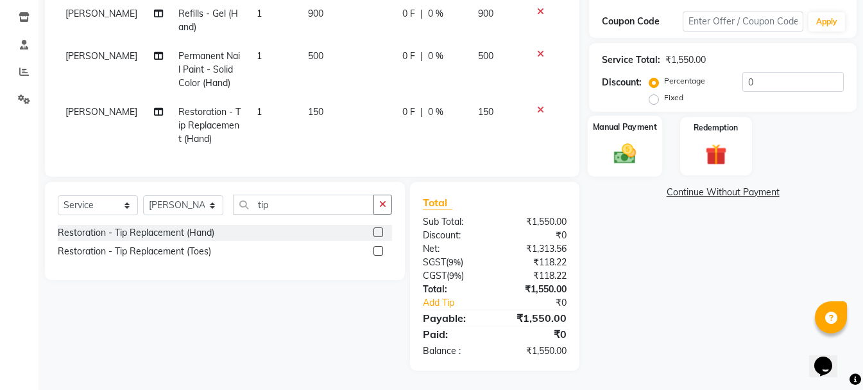
click at [639, 141] on img at bounding box center [625, 154] width 36 height 26
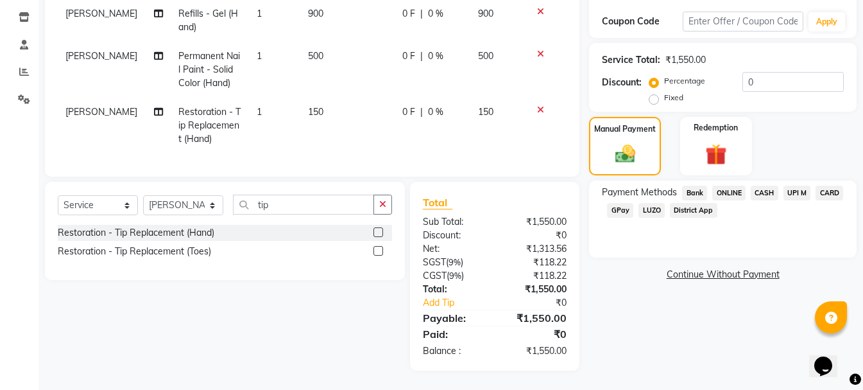
click at [799, 180] on div "Payment Methods Bank ONLINE CASH UPI M CARD GPay LUZO District App" at bounding box center [723, 218] width 268 height 77
click at [798, 186] on span "UPI M" at bounding box center [798, 193] width 28 height 15
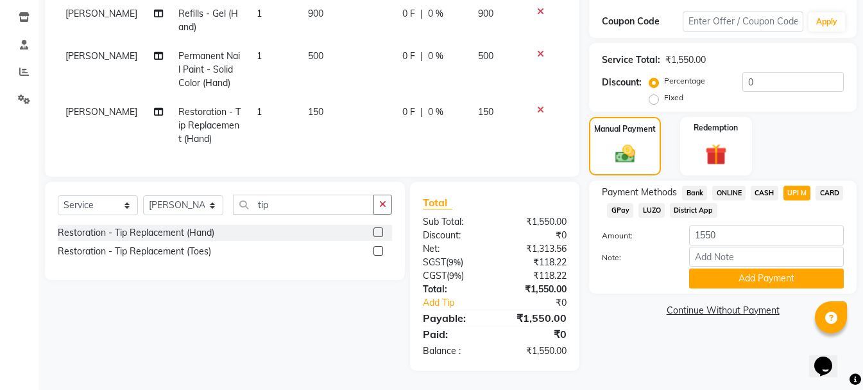
click at [754, 281] on div "Payment Methods Bank ONLINE CASH UPI M CARD GPay LUZO District App Amount: 1550…" at bounding box center [723, 236] width 268 height 113
click at [751, 271] on button "Add Payment" at bounding box center [767, 278] width 155 height 20
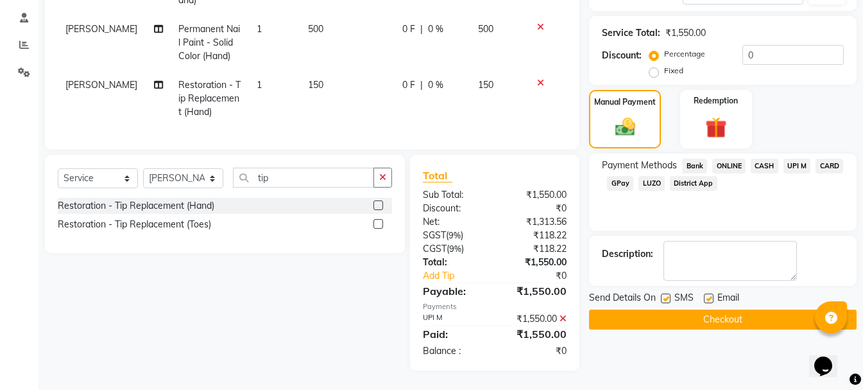
scroll to position [249, 0]
click at [651, 309] on button "Checkout" at bounding box center [723, 319] width 268 height 20
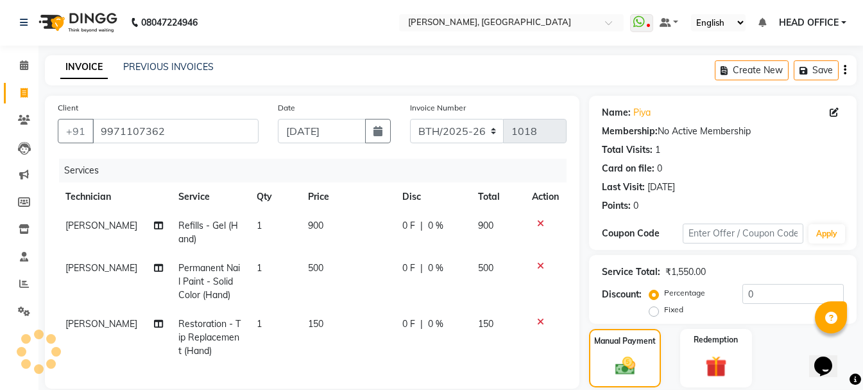
scroll to position [0, 0]
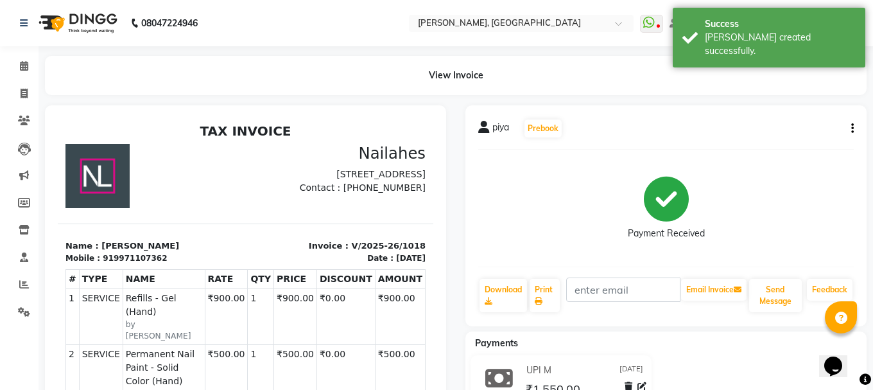
select select "3755"
select select "service"
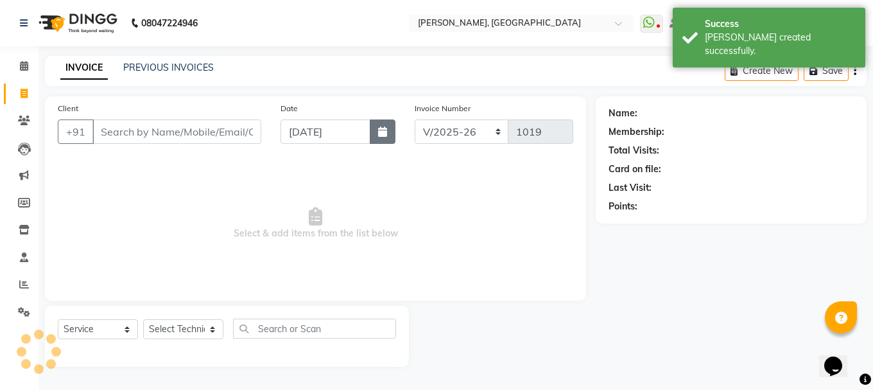
click at [384, 130] on icon "button" at bounding box center [382, 131] width 9 height 10
select select "9"
select select "2025"
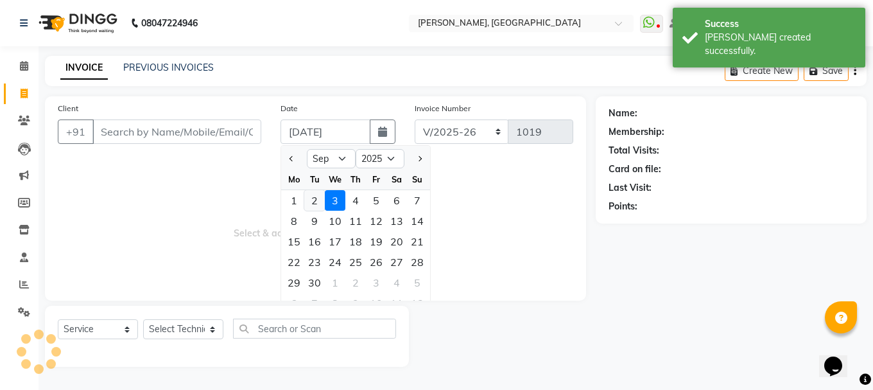
click at [318, 200] on div "2" at bounding box center [314, 200] width 21 height 21
type input "[DATE]"
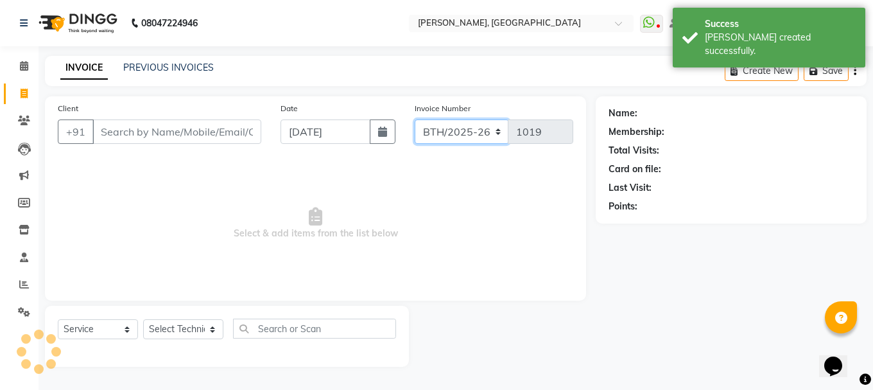
click at [489, 135] on select "BTH/2025-26 RED/2025-26 V/2025 V/2025-26" at bounding box center [462, 131] width 94 height 24
select select "3755"
click at [415, 119] on select "BTH/2025-26 RED/2025-26 V/2025 V/2025-26" at bounding box center [462, 131] width 94 height 24
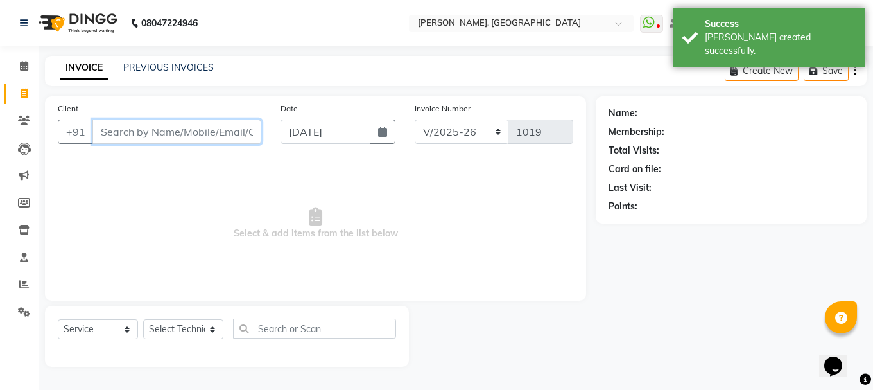
click at [181, 132] on input "Client" at bounding box center [176, 131] width 169 height 24
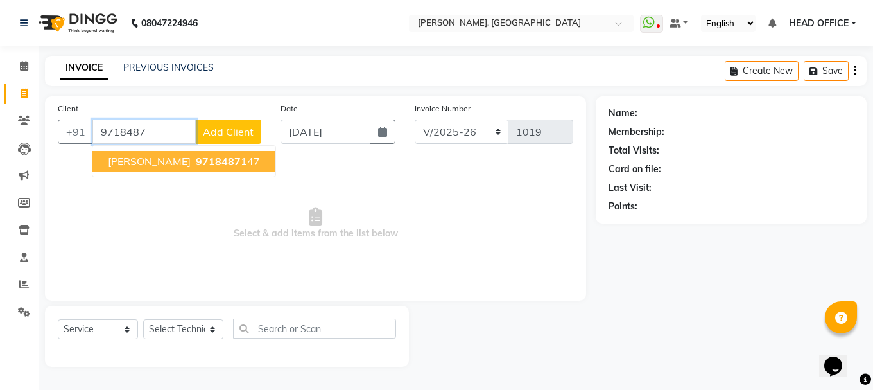
click at [193, 161] on ngb-highlight "9718487 147" at bounding box center [226, 161] width 67 height 13
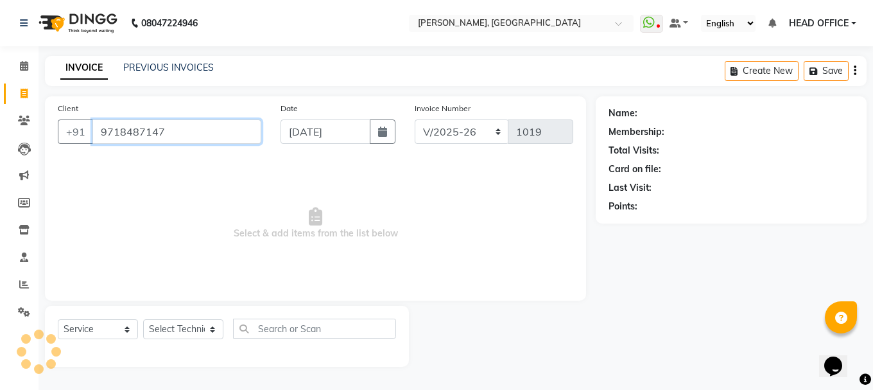
type input "9718487147"
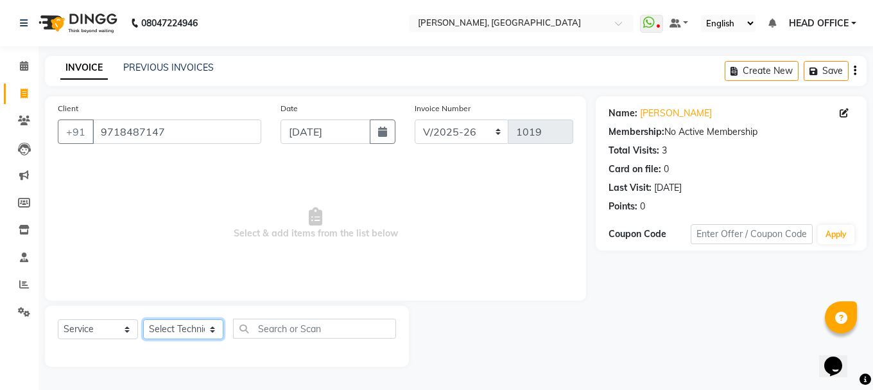
click at [201, 325] on select "Select Technician [PERSON_NAME] MANAGER rajat [PERSON_NAME]" at bounding box center [183, 329] width 80 height 20
select select "90321"
click at [143, 319] on select "Select Technician [PERSON_NAME] MANAGER rajat [PERSON_NAME]" at bounding box center [183, 329] width 80 height 20
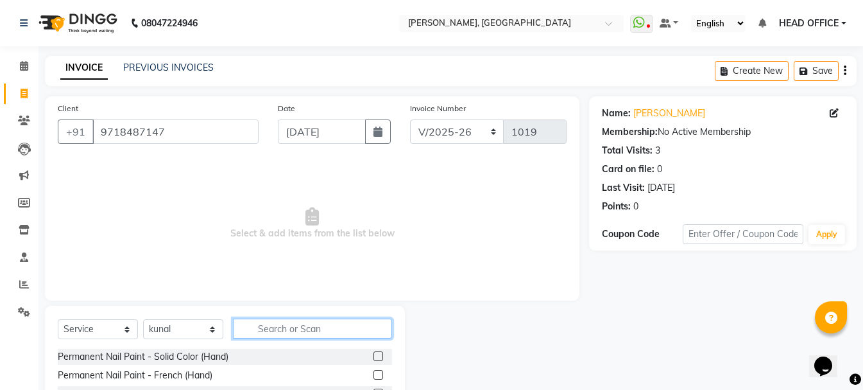
click at [299, 326] on input "text" at bounding box center [312, 328] width 159 height 20
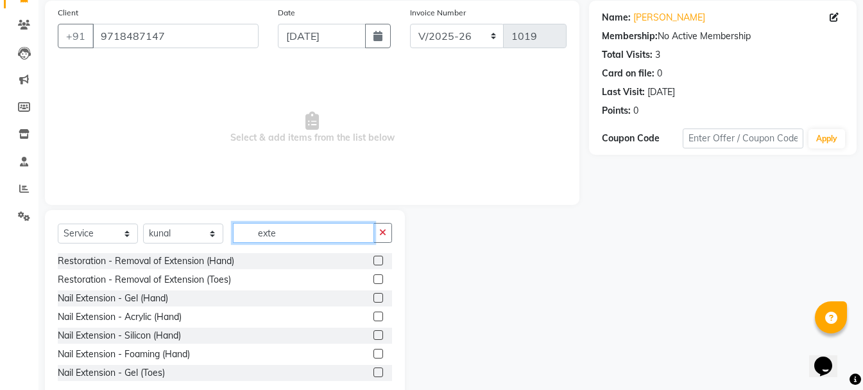
scroll to position [125, 0]
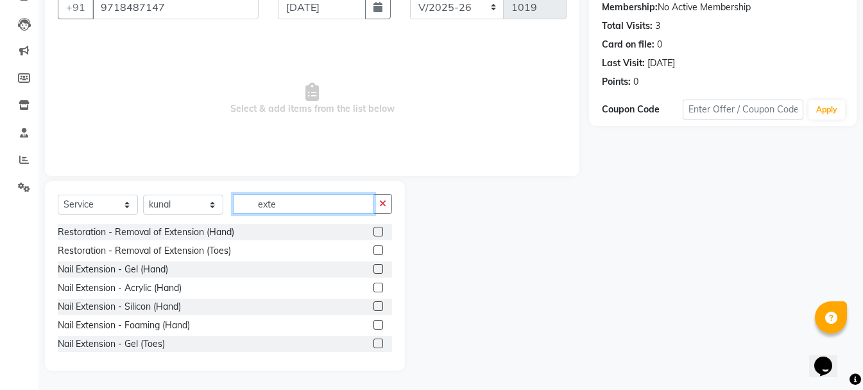
type input "exte"
click at [374, 270] on label at bounding box center [379, 269] width 10 height 10
click at [374, 270] on input "checkbox" at bounding box center [378, 269] width 8 height 8
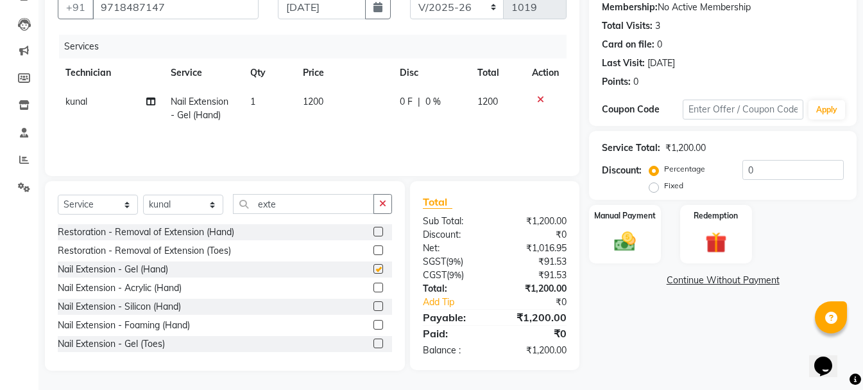
checkbox input "false"
click at [380, 207] on icon "button" at bounding box center [382, 203] width 7 height 9
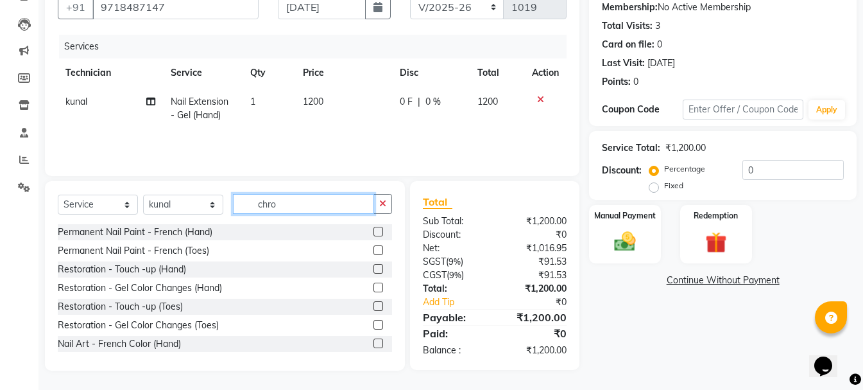
scroll to position [124, 0]
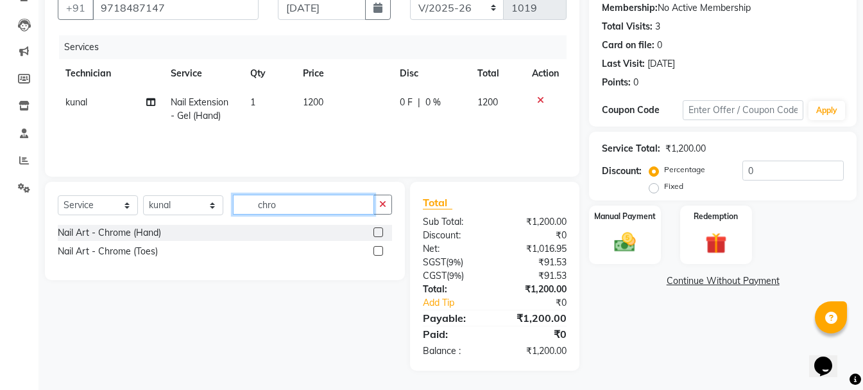
type input "chro"
click at [377, 229] on label at bounding box center [379, 232] width 10 height 10
click at [377, 229] on input "checkbox" at bounding box center [378, 233] width 8 height 8
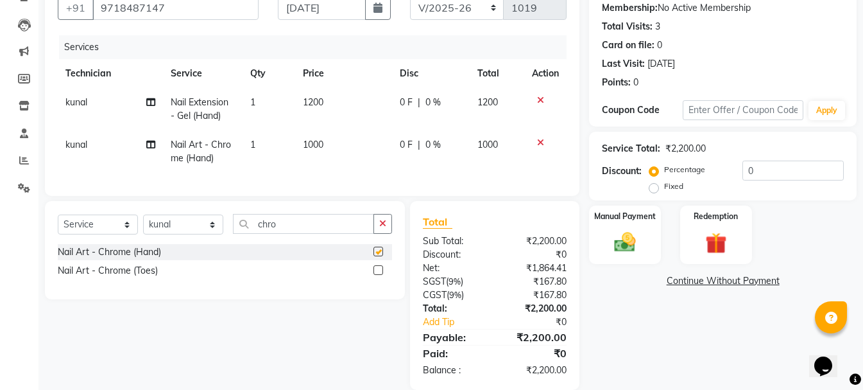
checkbox input "false"
click at [312, 144] on span "1000" at bounding box center [313, 145] width 21 height 12
select select "90321"
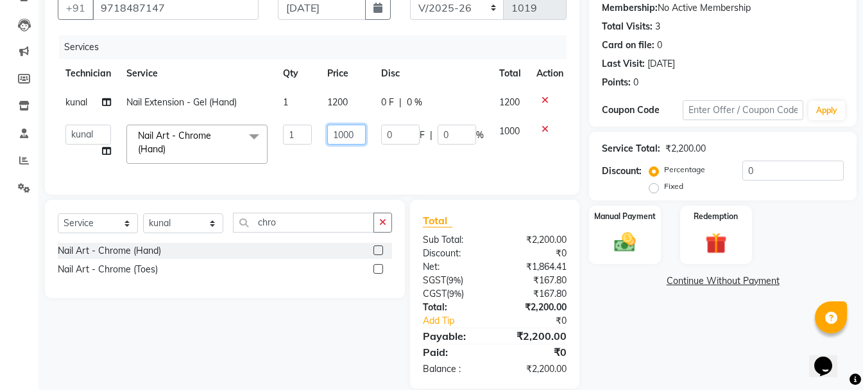
click at [343, 134] on input "1000" at bounding box center [346, 135] width 39 height 20
type input "1300"
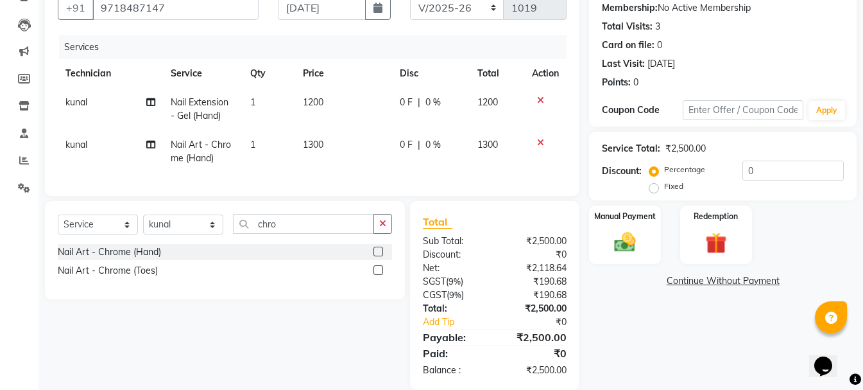
click at [333, 101] on td "1200" at bounding box center [343, 109] width 97 height 42
select select "90321"
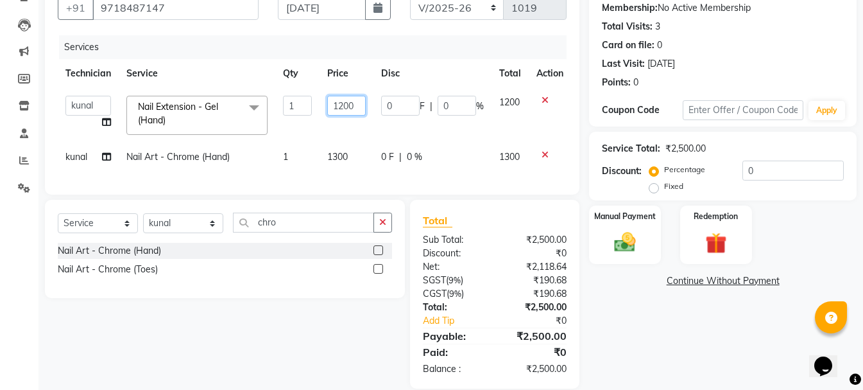
drag, startPoint x: 344, startPoint y: 108, endPoint x: 322, endPoint y: 103, distance: 22.3
click at [322, 103] on td "1200" at bounding box center [347, 115] width 54 height 55
type input "900"
click at [416, 169] on td "0 F | 0 %" at bounding box center [433, 157] width 118 height 29
select select "90321"
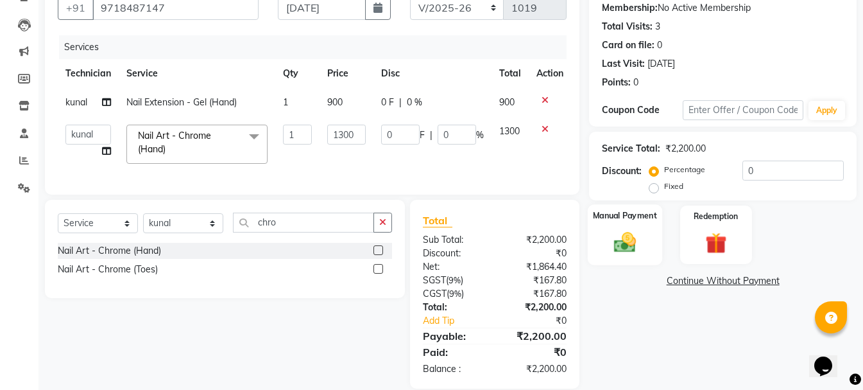
click at [646, 236] on div "Manual Payment" at bounding box center [625, 234] width 74 height 61
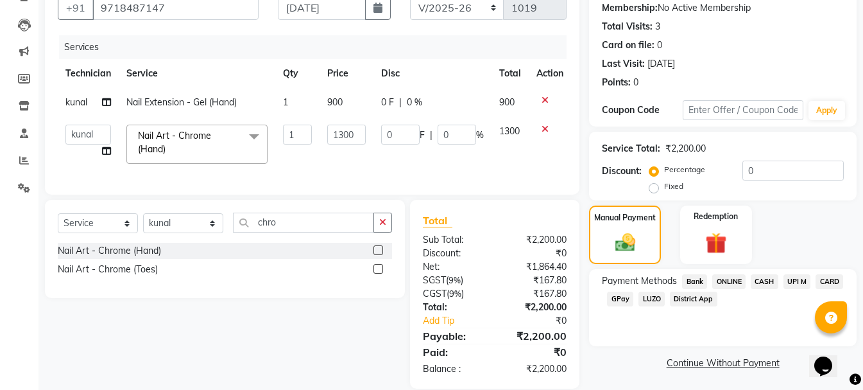
click at [764, 284] on span "CASH" at bounding box center [765, 281] width 28 height 15
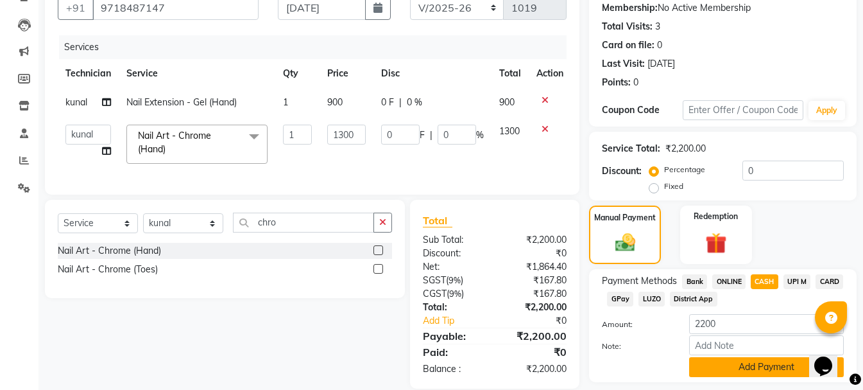
click at [724, 369] on button "Add Payment" at bounding box center [767, 367] width 155 height 20
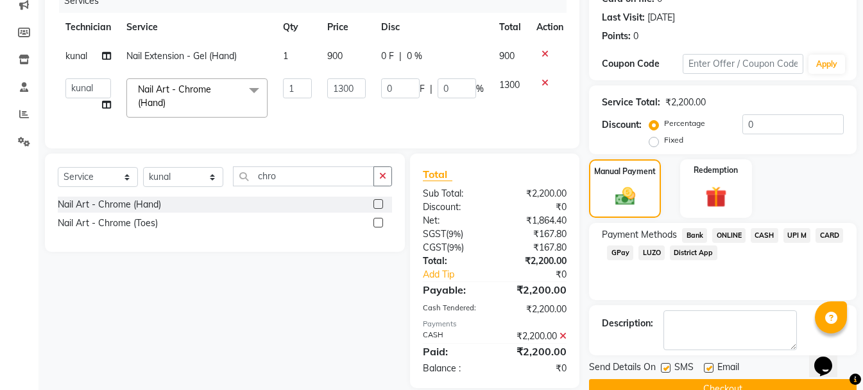
scroll to position [198, 0]
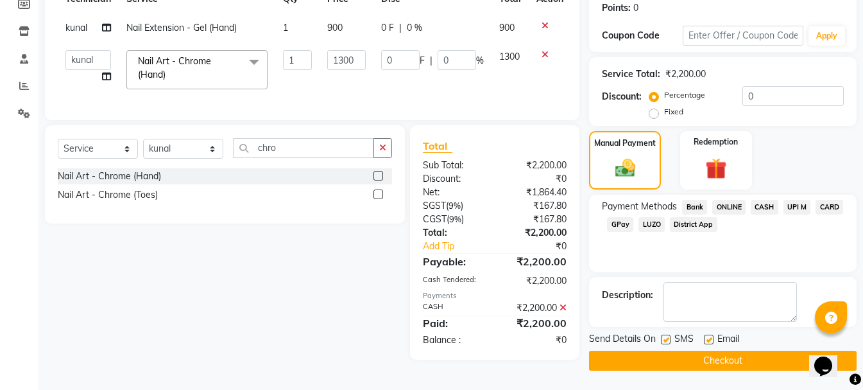
click at [650, 354] on button "Checkout" at bounding box center [723, 361] width 268 height 20
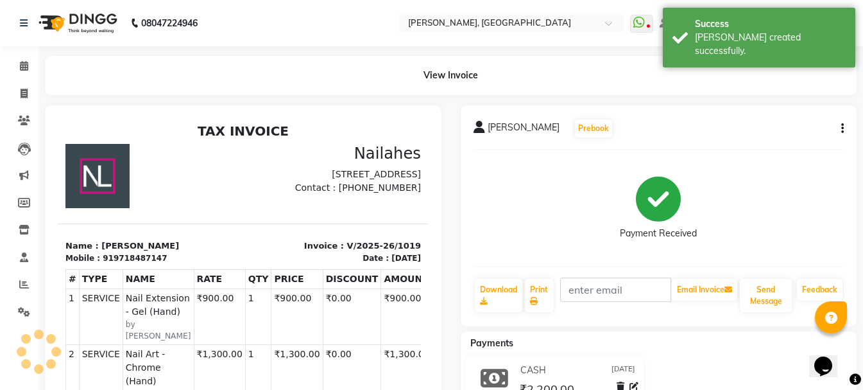
select select "service"
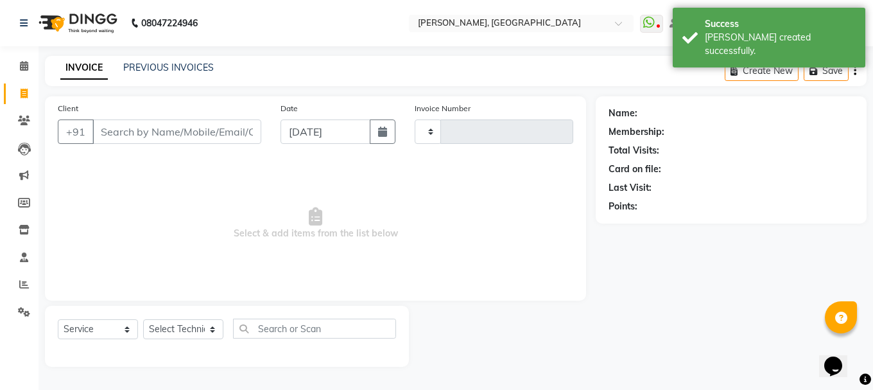
type input "1020"
select select "3755"
click at [197, 67] on link "PREVIOUS INVOICES" at bounding box center [168, 68] width 91 height 12
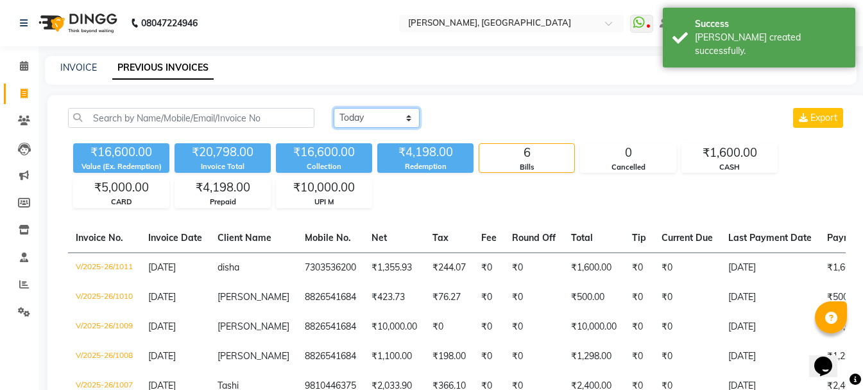
click at [356, 119] on select "[DATE] [DATE] Custom Range" at bounding box center [377, 118] width 86 height 20
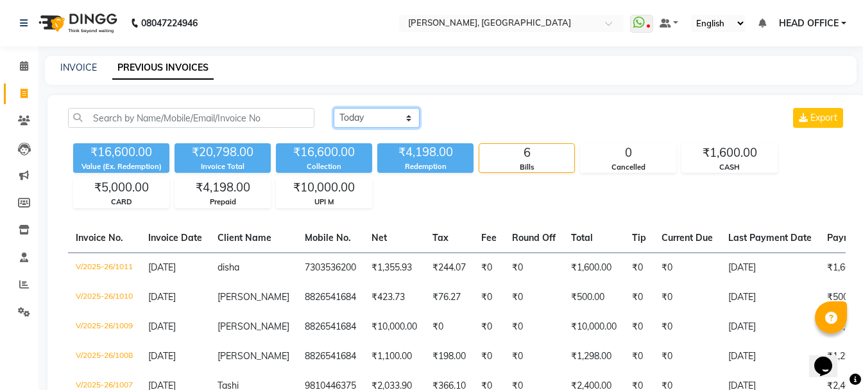
select select "[DATE]"
click at [334, 108] on select "[DATE] [DATE] Custom Range" at bounding box center [377, 118] width 86 height 20
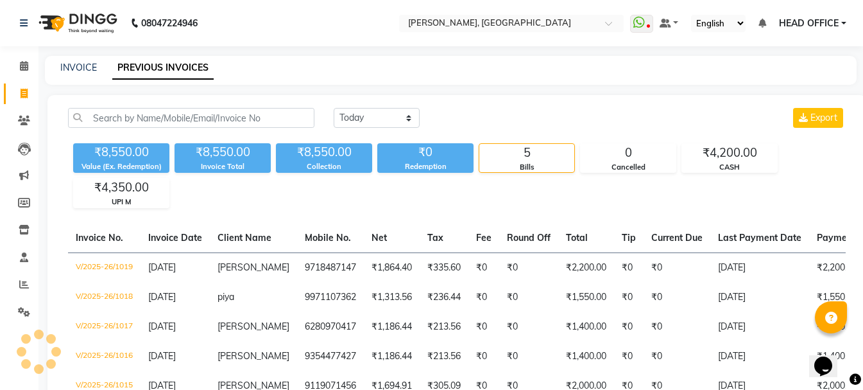
click at [814, 26] on span "HEAD OFFICE" at bounding box center [809, 23] width 60 height 13
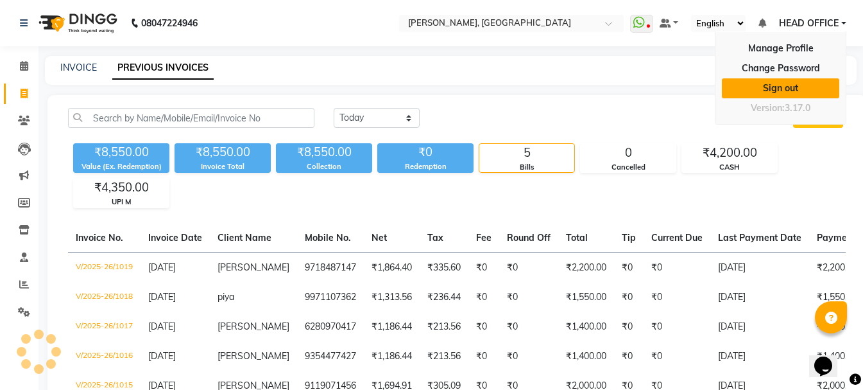
click at [794, 89] on link "Sign out" at bounding box center [780, 88] width 117 height 20
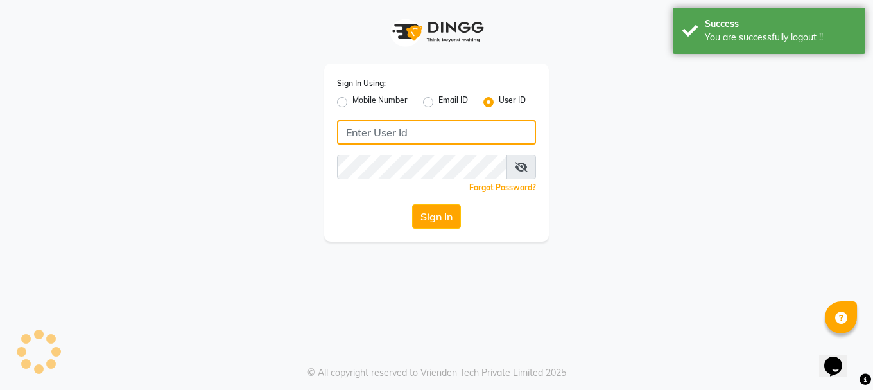
type input "9289115244"
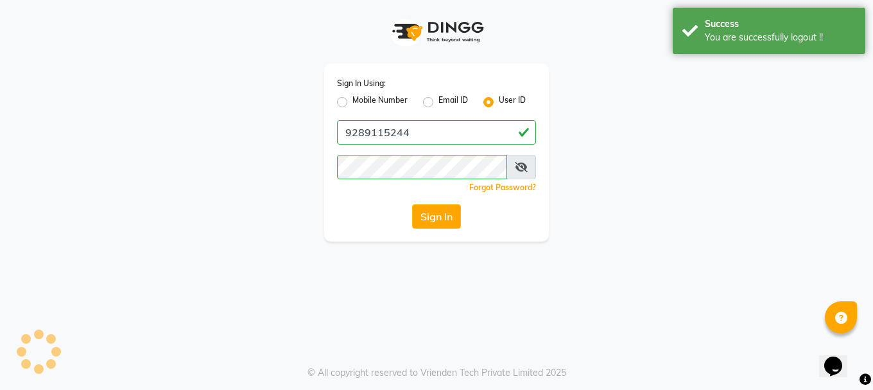
click at [347, 101] on div "Mobile Number" at bounding box center [372, 101] width 71 height 15
click at [342, 108] on div "Mobile Number" at bounding box center [372, 101] width 71 height 15
click at [352, 103] on label "Mobile Number" at bounding box center [379, 101] width 55 height 15
click at [352, 103] on input "Mobile Number" at bounding box center [356, 98] width 8 height 8
radio input "true"
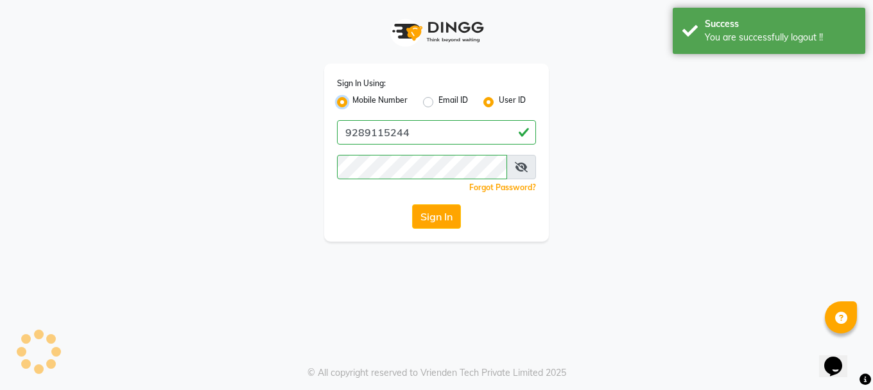
radio input "false"
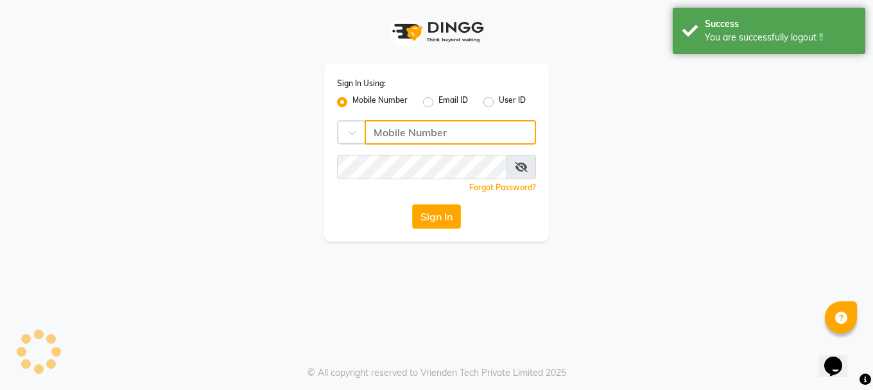
click at [430, 138] on input "Username" at bounding box center [450, 132] width 171 height 24
type input "9289115242"
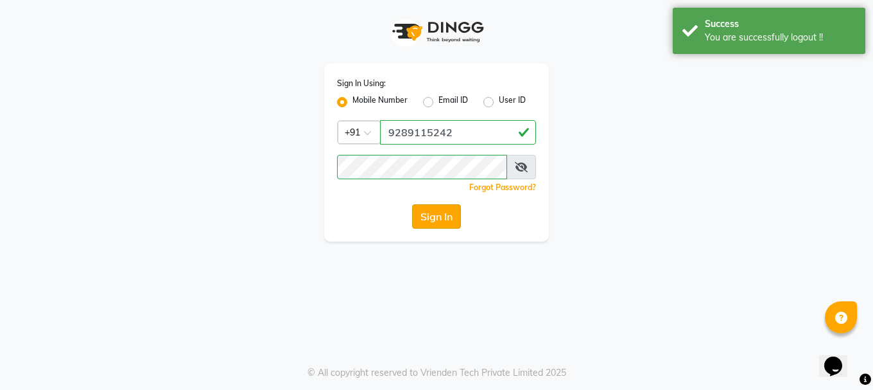
click at [429, 217] on button "Sign In" at bounding box center [436, 216] width 49 height 24
